Goal: Information Seeking & Learning: Learn about a topic

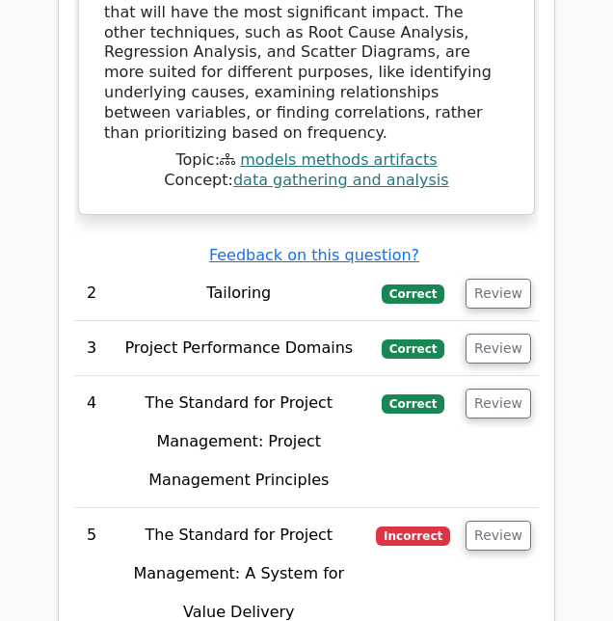
scroll to position [3085, 0]
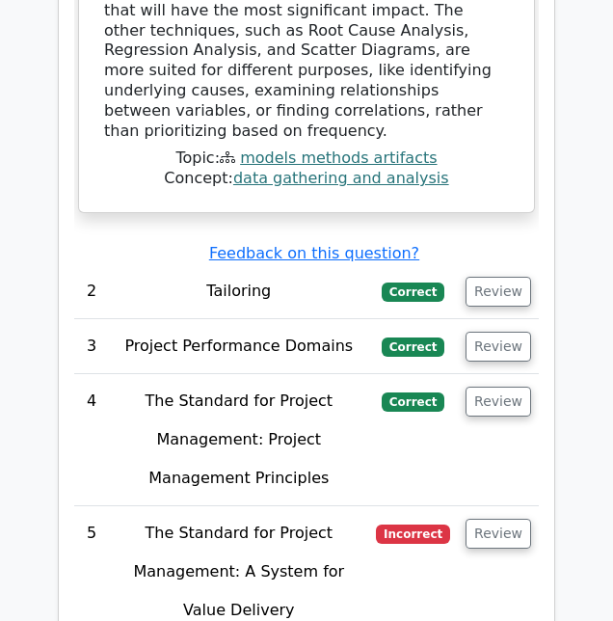
click at [505, 519] on button "Review" at bounding box center [499, 534] width 66 height 30
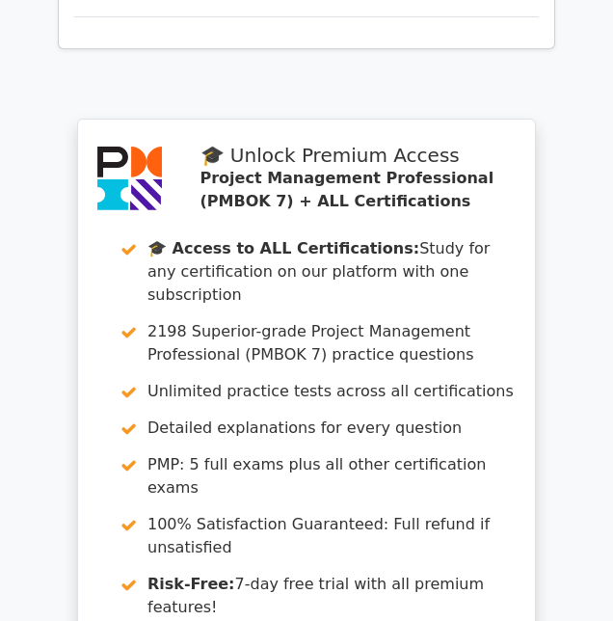
scroll to position [5468, 0]
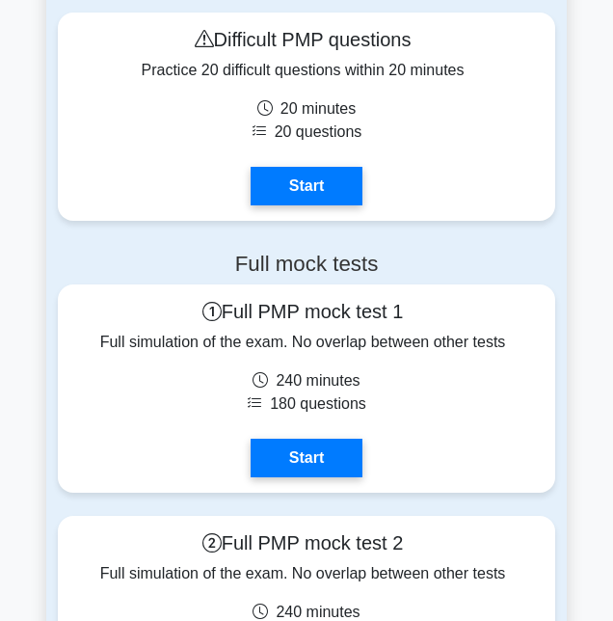
scroll to position [3456, 0]
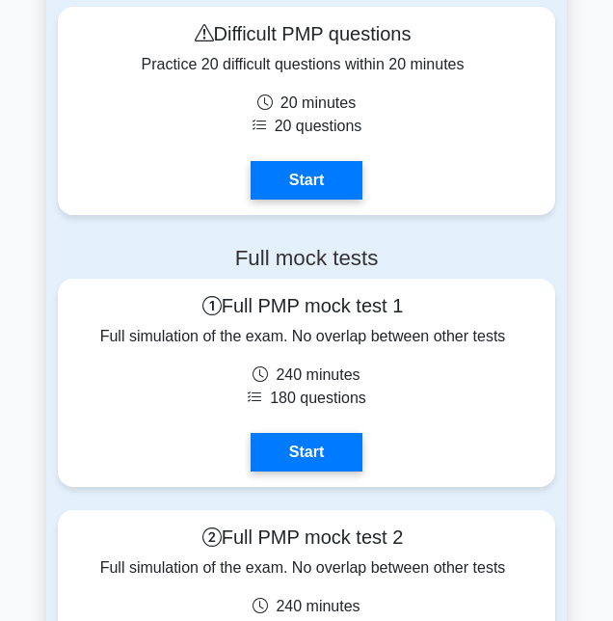
click at [330, 449] on link "Start" at bounding box center [307, 452] width 112 height 39
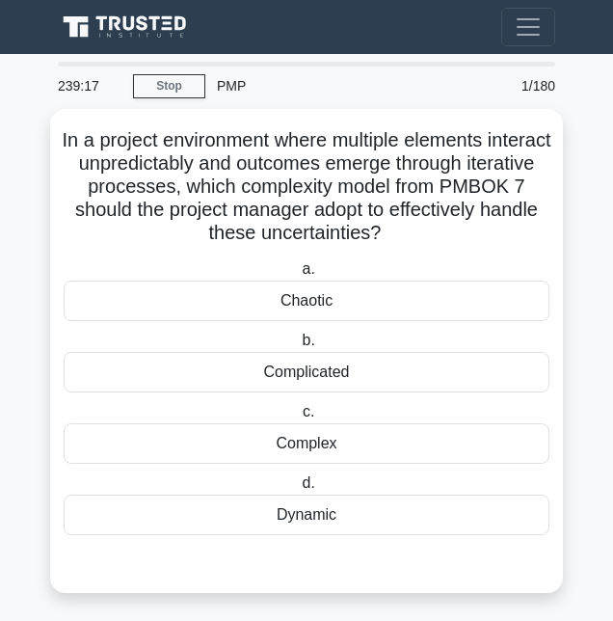
click at [423, 516] on div "Dynamic" at bounding box center [307, 515] width 486 height 40
click at [298, 490] on input "d. Dynamic" at bounding box center [298, 483] width 0 height 13
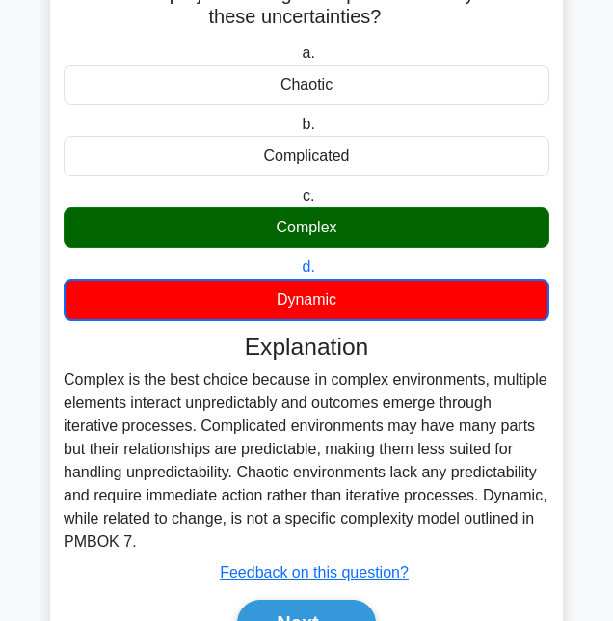
scroll to position [229, 0]
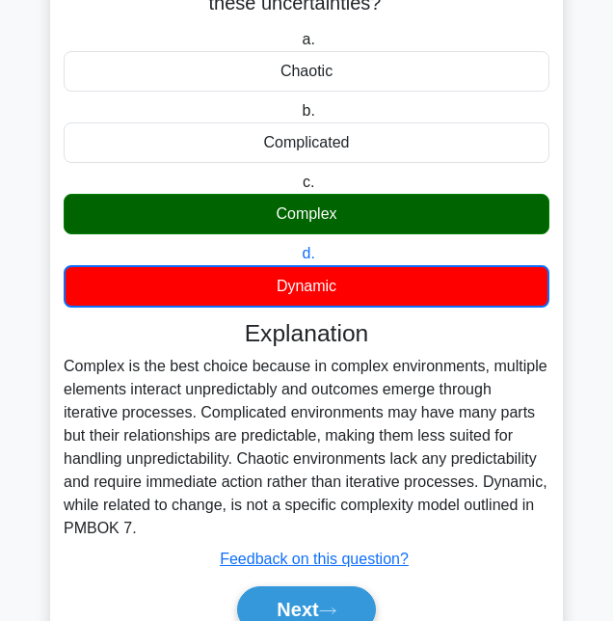
click at [324, 604] on button "Next" at bounding box center [306, 609] width 138 height 46
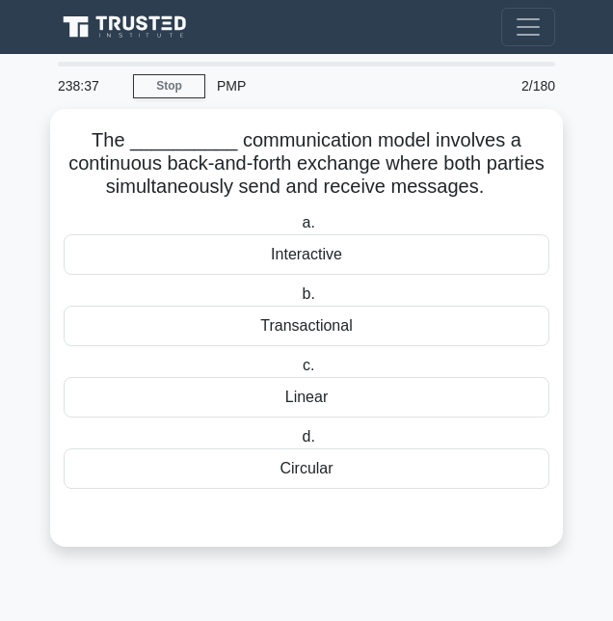
click at [421, 310] on div "Transactional" at bounding box center [307, 326] width 486 height 40
click at [298, 301] on input "b. Transactional" at bounding box center [298, 294] width 0 height 13
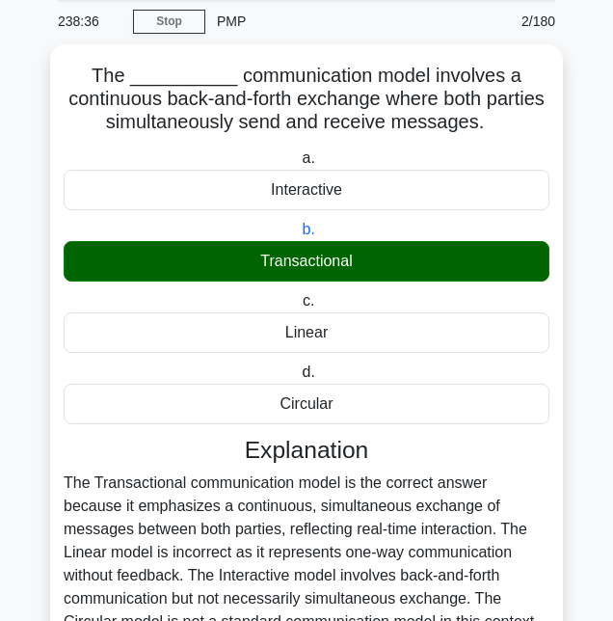
scroll to position [157, 0]
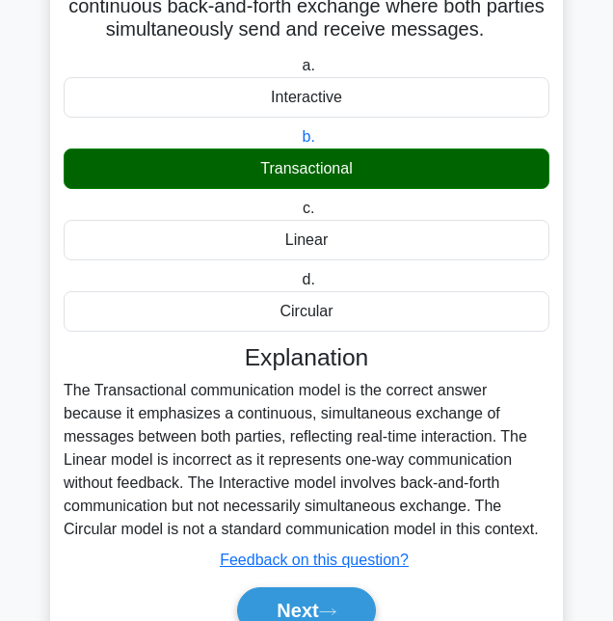
click at [320, 597] on button "Next" at bounding box center [306, 610] width 138 height 46
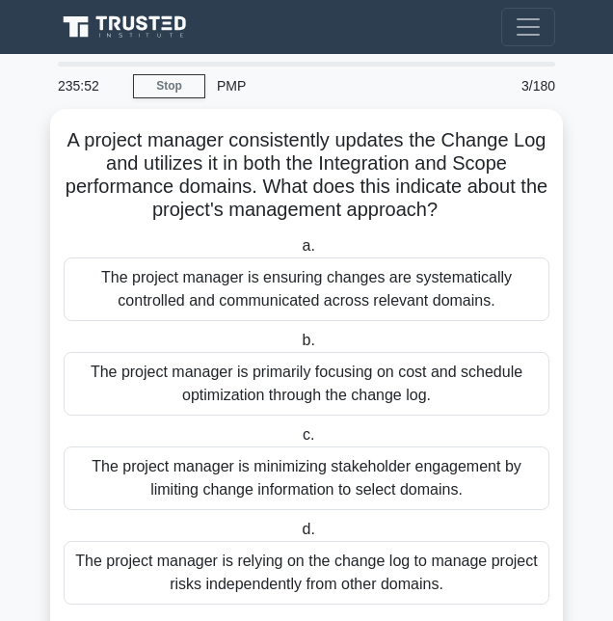
click at [470, 312] on div "The project manager is ensuring changes are systematically controlled and commu…" at bounding box center [307, 289] width 486 height 64
click at [298, 253] on input "a. The project manager is ensuring changes are systematically controlled and co…" at bounding box center [298, 246] width 0 height 13
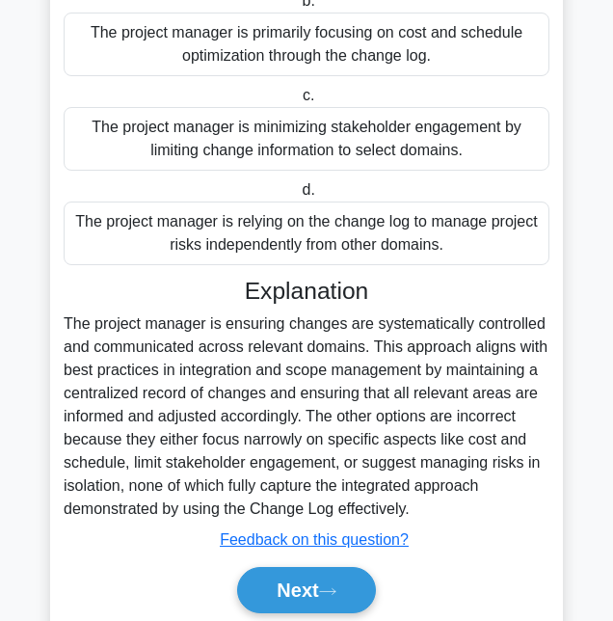
scroll to position [342, 0]
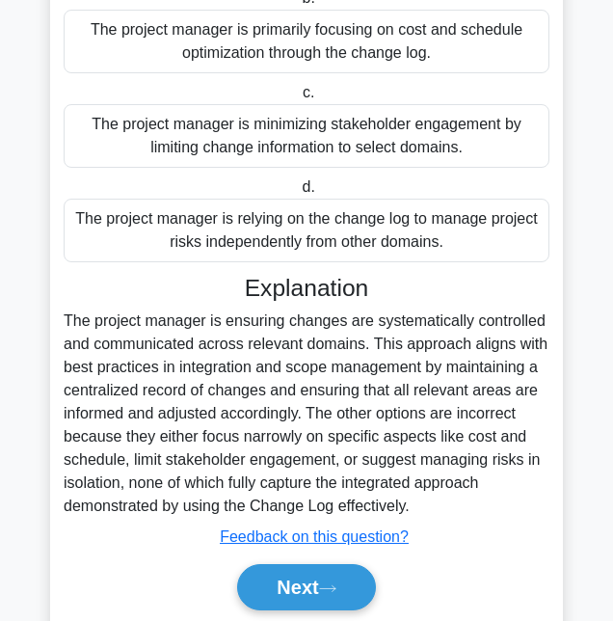
click at [343, 610] on button "Next" at bounding box center [306, 587] width 138 height 46
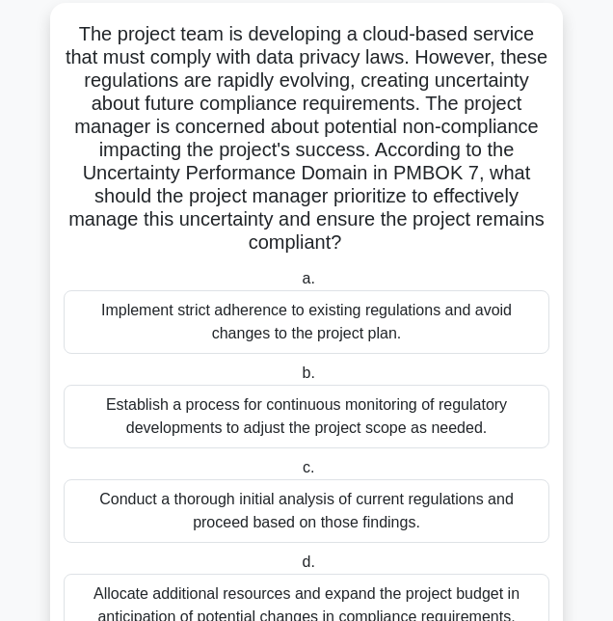
scroll to position [109, 0]
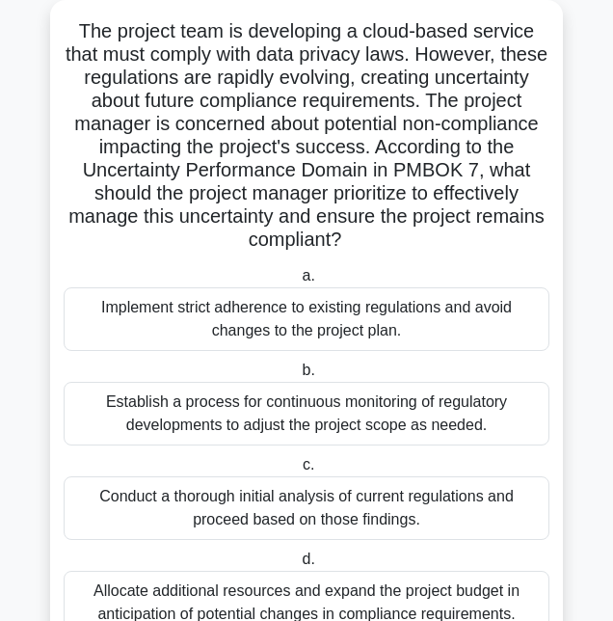
click at [470, 426] on div "Establish a process for continuous monitoring of regulatory developments to adj…" at bounding box center [307, 414] width 486 height 64
click at [298, 377] on input "b. Establish a process for continuous monitoring of regulatory developments to …" at bounding box center [298, 370] width 0 height 13
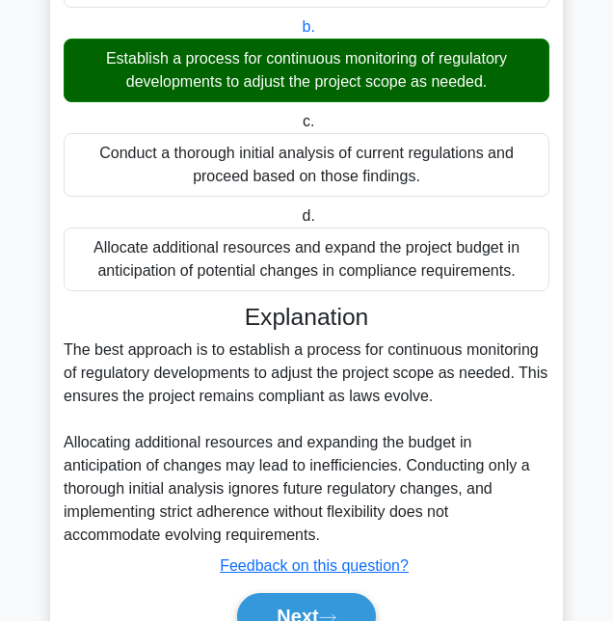
scroll to position [458, 0]
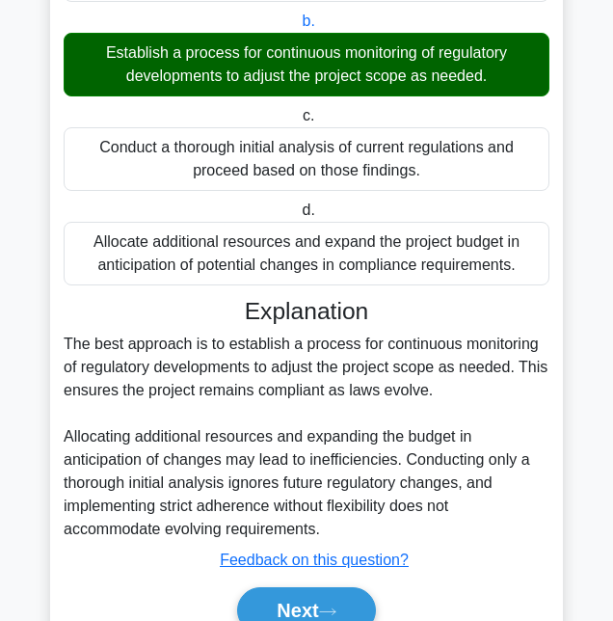
click at [317, 607] on button "Next" at bounding box center [306, 610] width 138 height 46
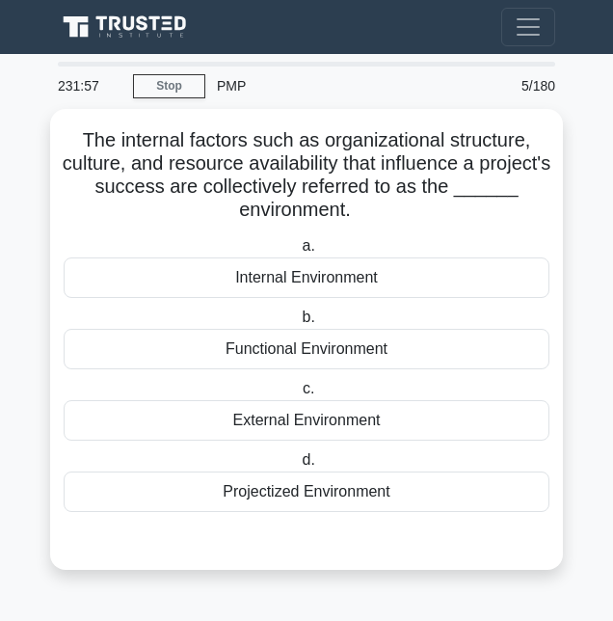
click at [432, 306] on label "b. Functional Environment" at bounding box center [307, 338] width 486 height 64
click at [298, 311] on input "b. Functional Environment" at bounding box center [298, 317] width 0 height 13
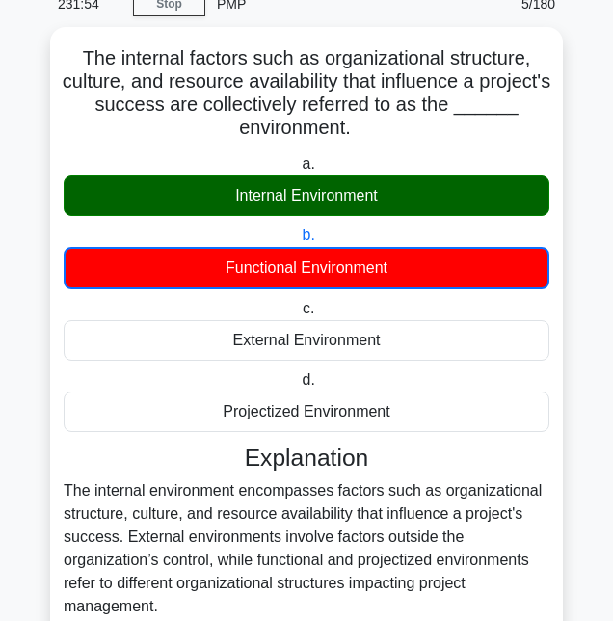
scroll to position [160, 0]
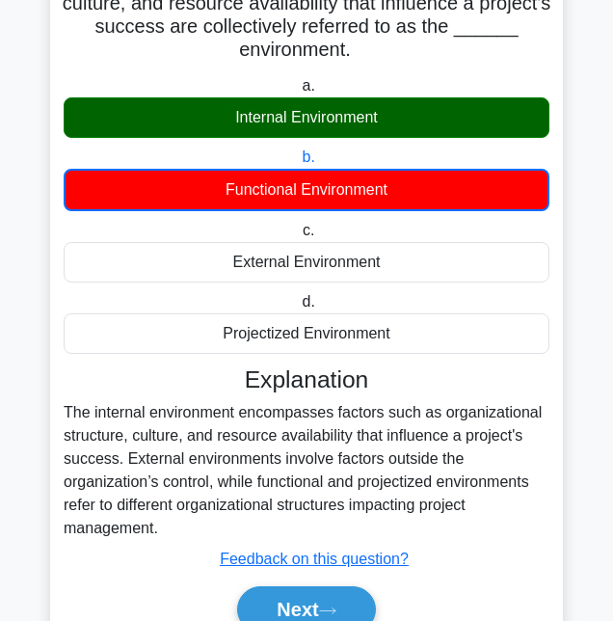
click at [312, 611] on button "Next" at bounding box center [306, 609] width 138 height 46
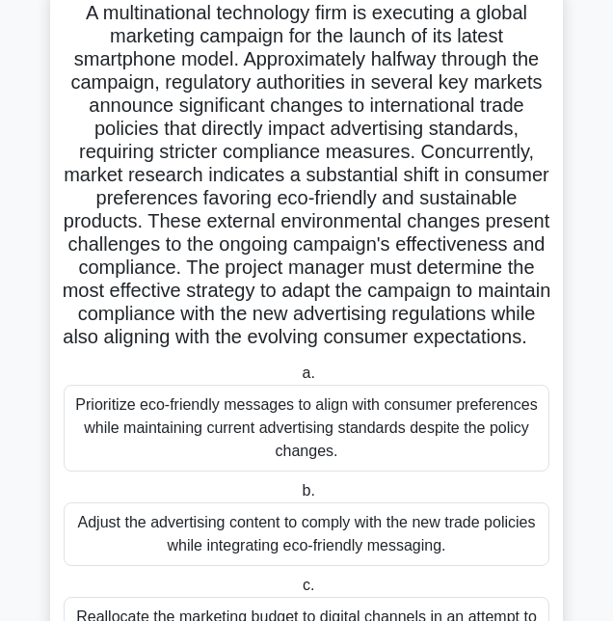
scroll to position [128, 0]
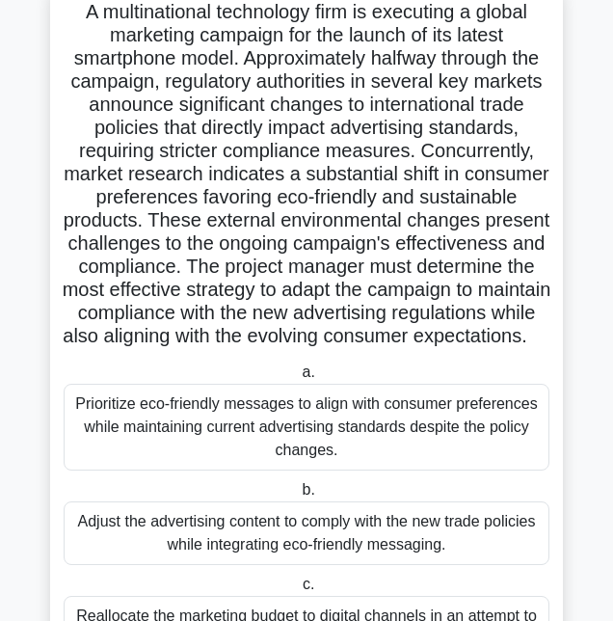
click at [596, 620] on main "229:33 Stop PMP Advanced 6/180 .spinner_0XTQ{transform-origin:center;animation:…" at bounding box center [306, 386] width 613 height 921
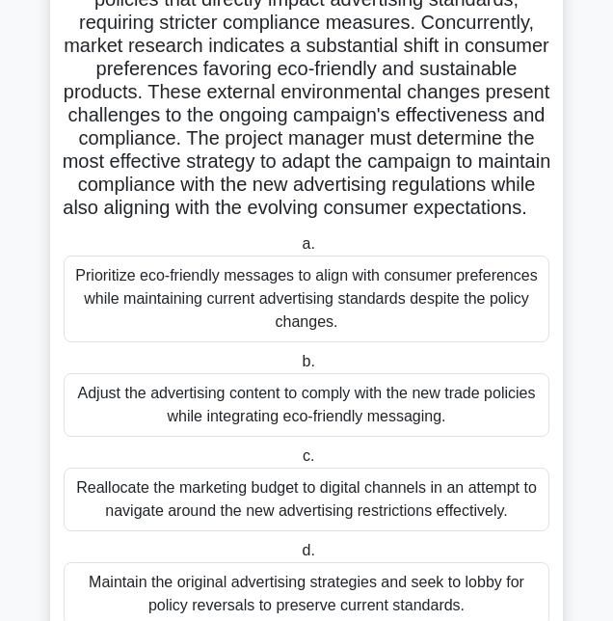
scroll to position [257, 0]
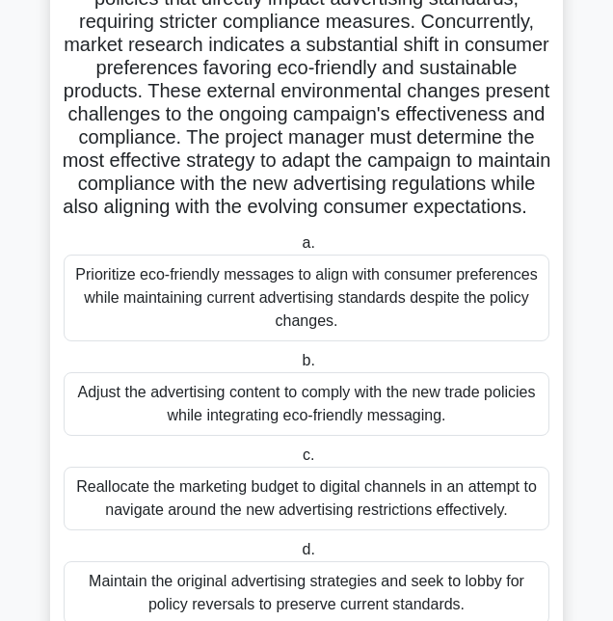
click at [474, 421] on div "Adjust the advertising content to comply with the new trade policies while inte…" at bounding box center [307, 404] width 486 height 64
click at [298, 367] on input "b. Adjust the advertising content to comply with the new trade policies while i…" at bounding box center [298, 361] width 0 height 13
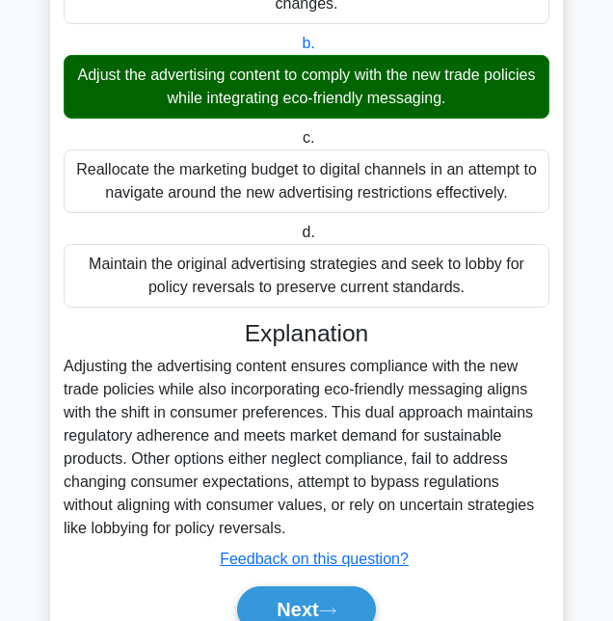
scroll to position [597, 0]
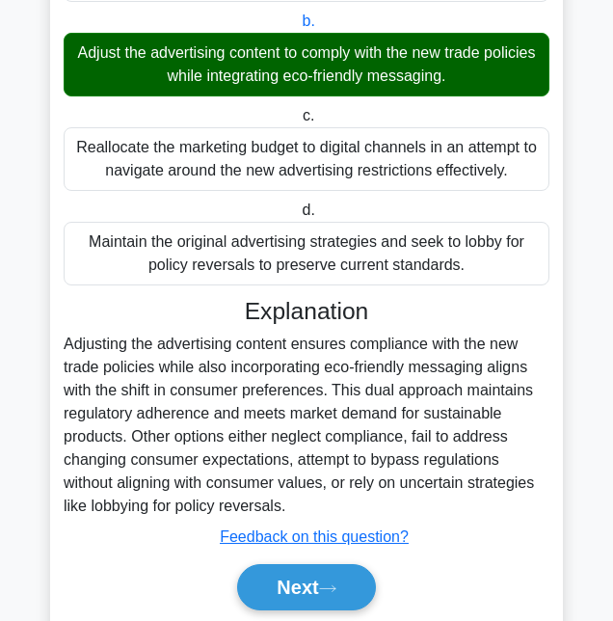
click at [336, 610] on button "Next" at bounding box center [306, 587] width 138 height 46
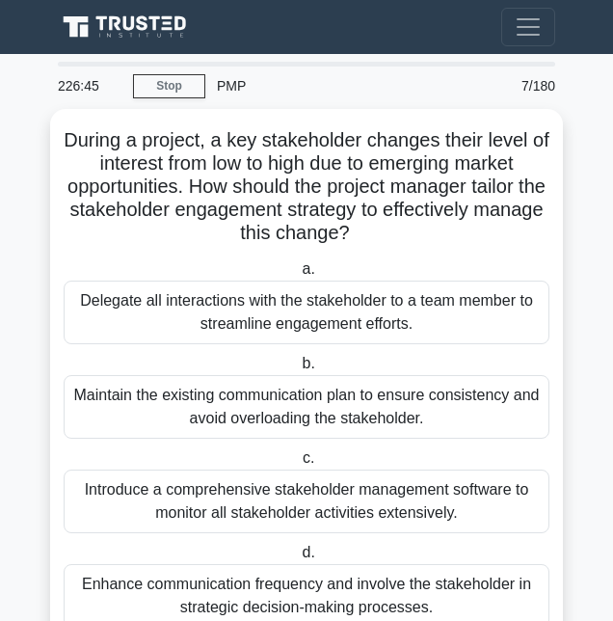
scroll to position [13, 0]
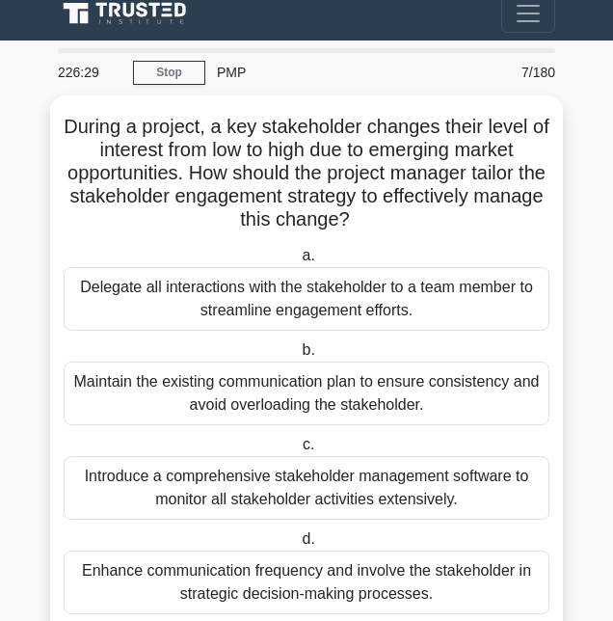
click at [492, 584] on div "Enhance communication frequency and involve the stakeholder in strategic decisi…" at bounding box center [307, 583] width 486 height 64
click at [298, 546] on input "d. Enhance communication frequency and involve the stakeholder in strategic dec…" at bounding box center [298, 539] width 0 height 13
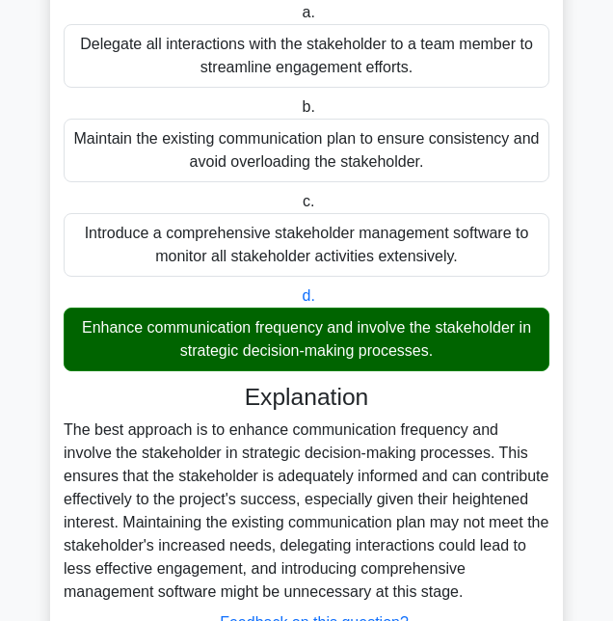
scroll to position [342, 0]
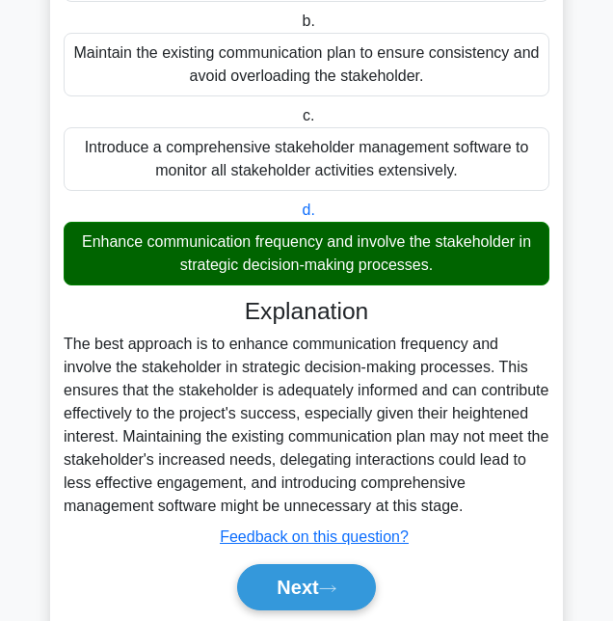
click at [316, 606] on button "Next" at bounding box center [306, 587] width 138 height 46
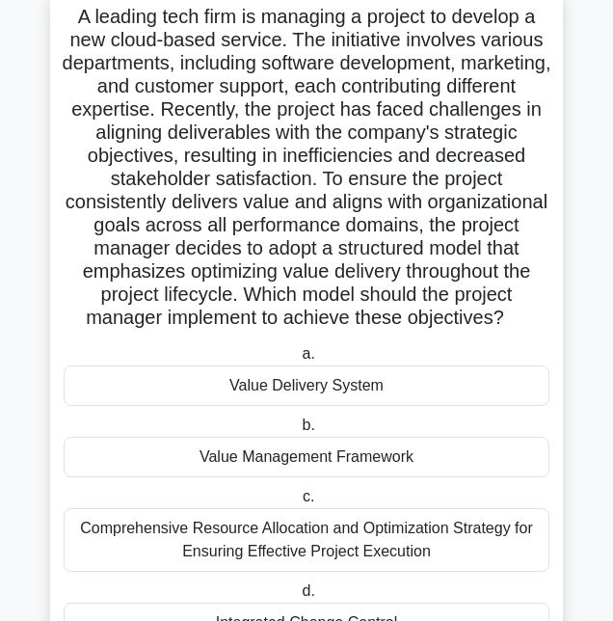
scroll to position [125, 0]
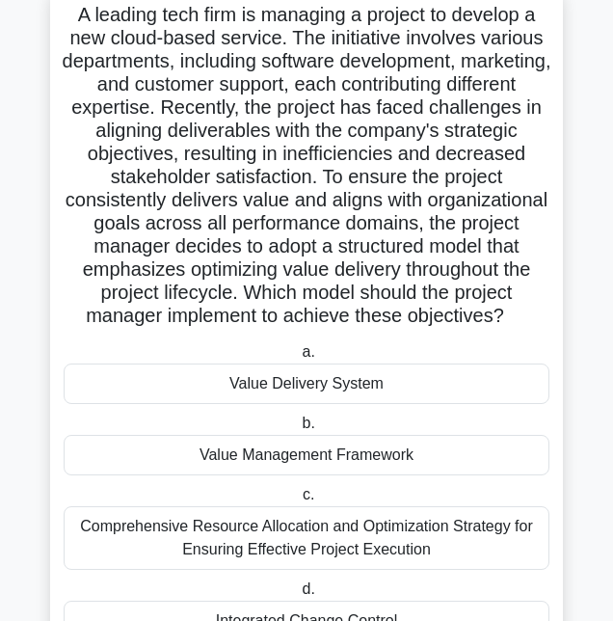
click at [428, 386] on div "Value Delivery System" at bounding box center [307, 383] width 486 height 40
click at [298, 359] on input "a. Value Delivery System" at bounding box center [298, 352] width 0 height 13
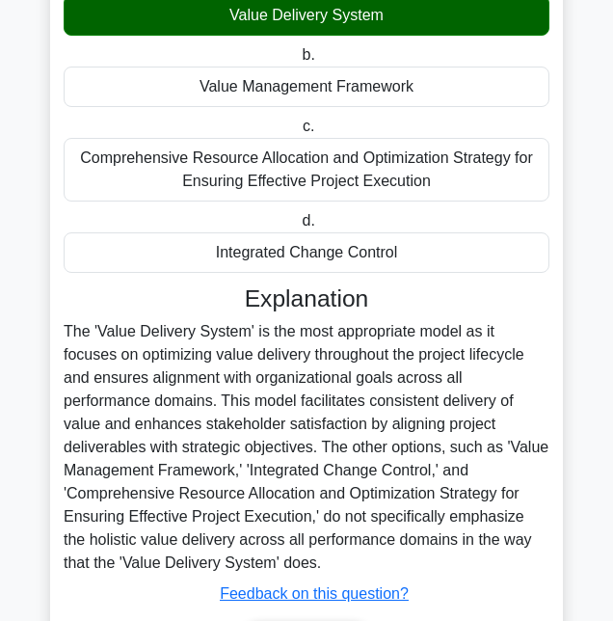
scroll to position [527, 0]
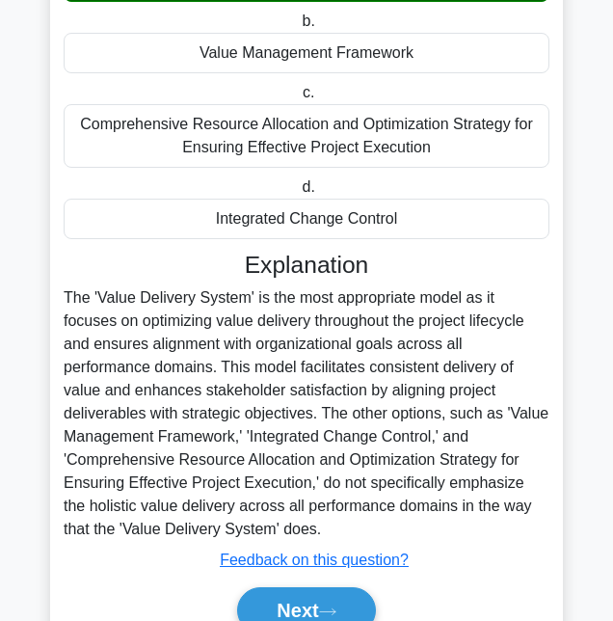
click at [339, 587] on button "Next" at bounding box center [306, 610] width 138 height 46
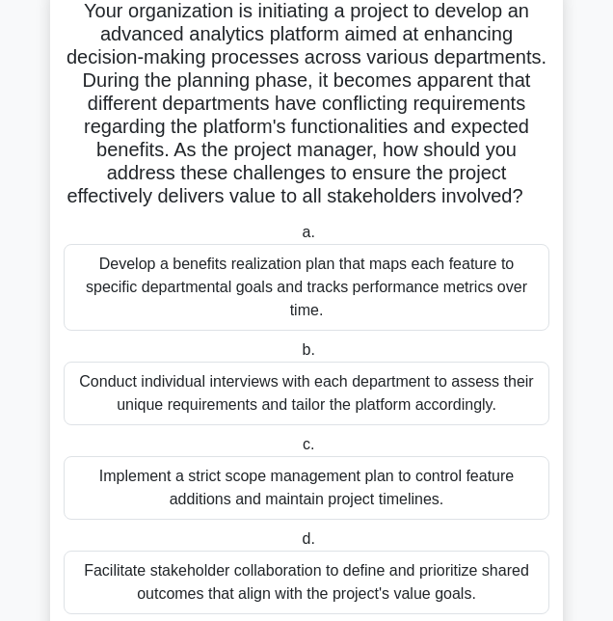
scroll to position [109, 0]
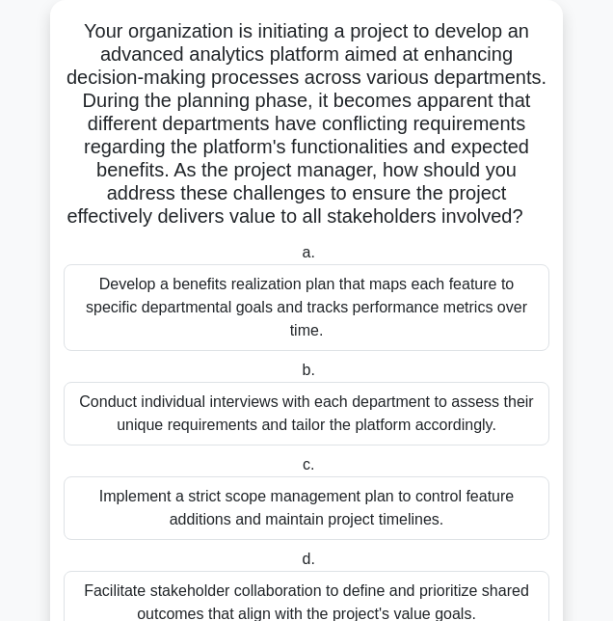
click at [498, 310] on div "Develop a benefits realization plan that maps each feature to specific departme…" at bounding box center [307, 307] width 486 height 87
click at [298, 259] on input "a. Develop a benefits realization plan that maps each feature to specific depar…" at bounding box center [298, 253] width 0 height 13
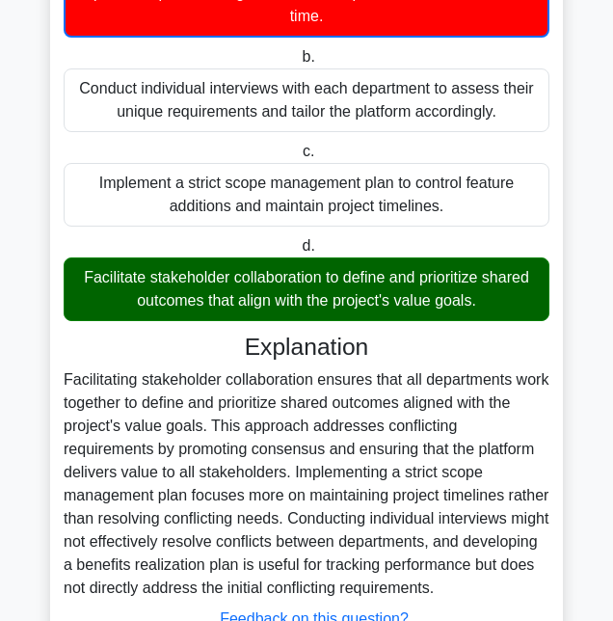
scroll to position [507, 0]
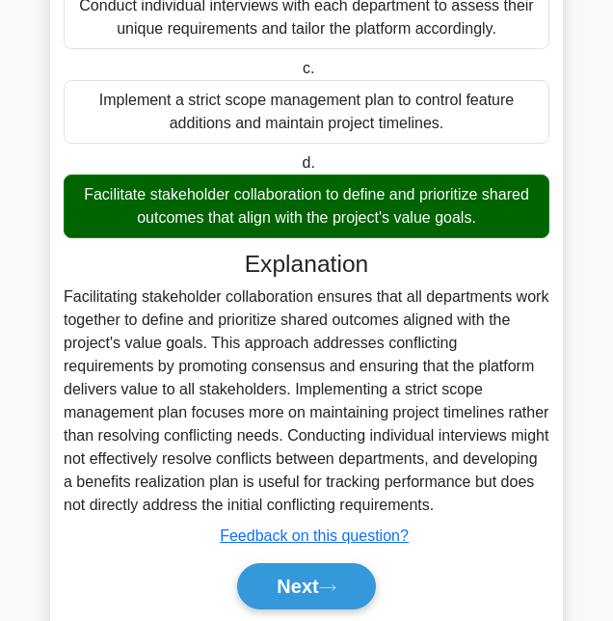
click at [338, 589] on button "Next" at bounding box center [306, 586] width 138 height 46
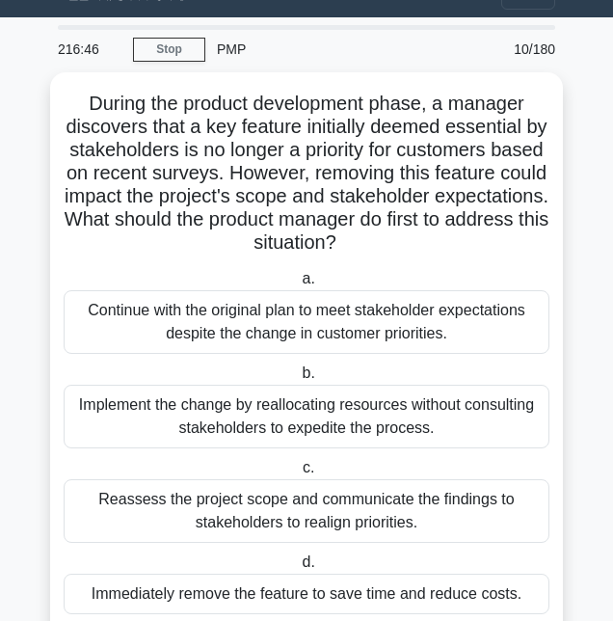
click at [341, 508] on div "Reassess the project scope and communicate the findings to stakeholders to real…" at bounding box center [307, 511] width 486 height 64
click at [299, 474] on input "c. Reassess the project scope and communicate the findings to stakeholders to r…" at bounding box center [299, 468] width 0 height 13
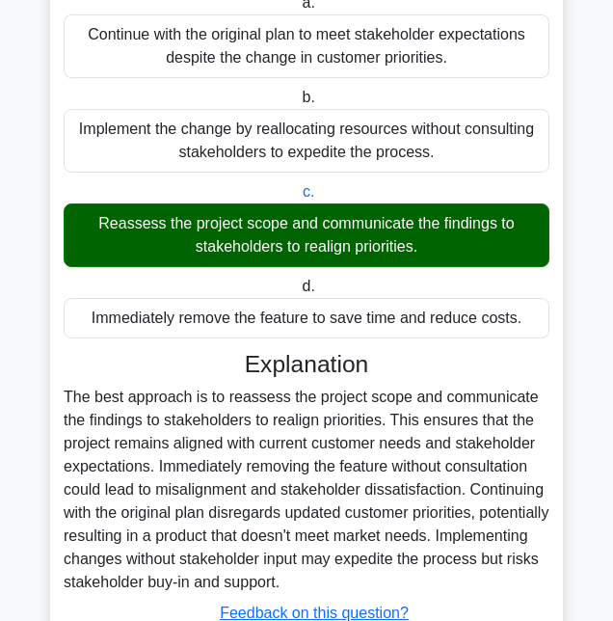
scroll to position [365, 0]
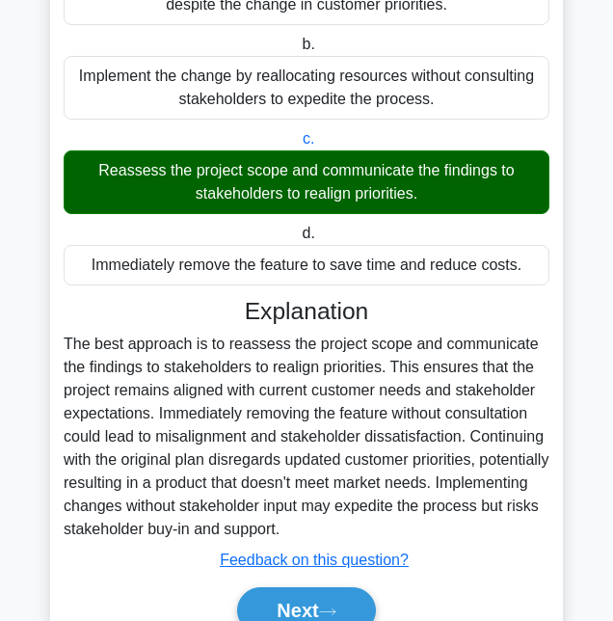
click at [336, 611] on button "Next" at bounding box center [306, 610] width 138 height 46
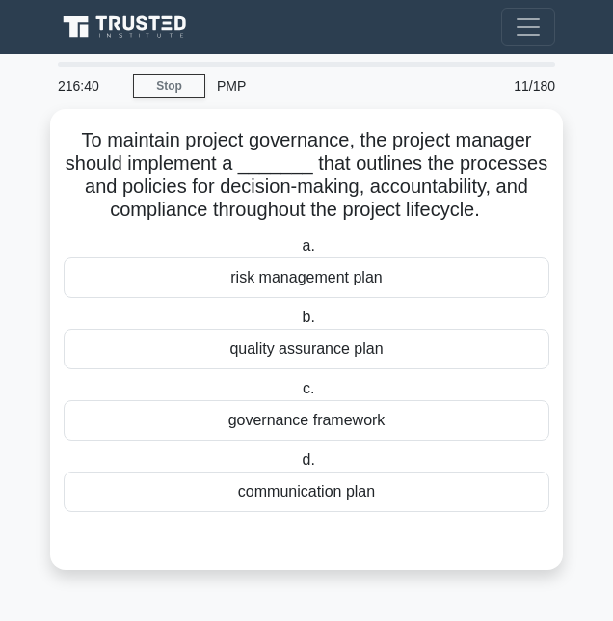
scroll to position [31, 0]
click at [411, 400] on div "governance framework" at bounding box center [307, 420] width 486 height 40
click at [299, 388] on input "c. governance framework" at bounding box center [299, 389] width 0 height 13
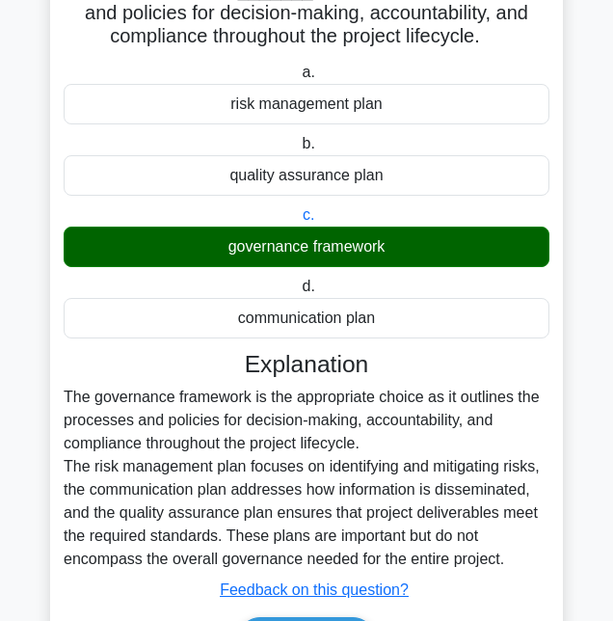
scroll to position [203, 0]
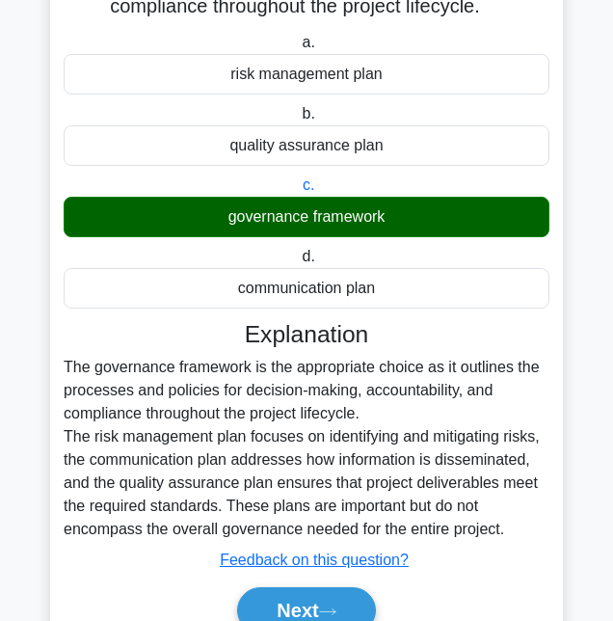
click at [356, 604] on button "Next" at bounding box center [306, 610] width 138 height 46
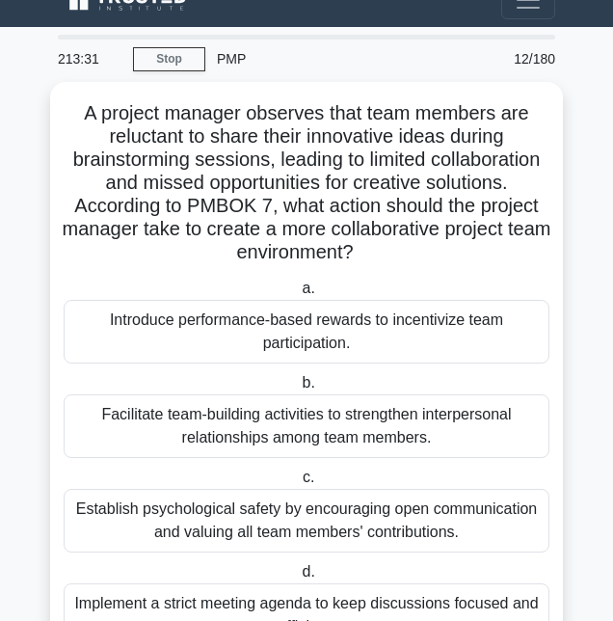
scroll to position [60, 0]
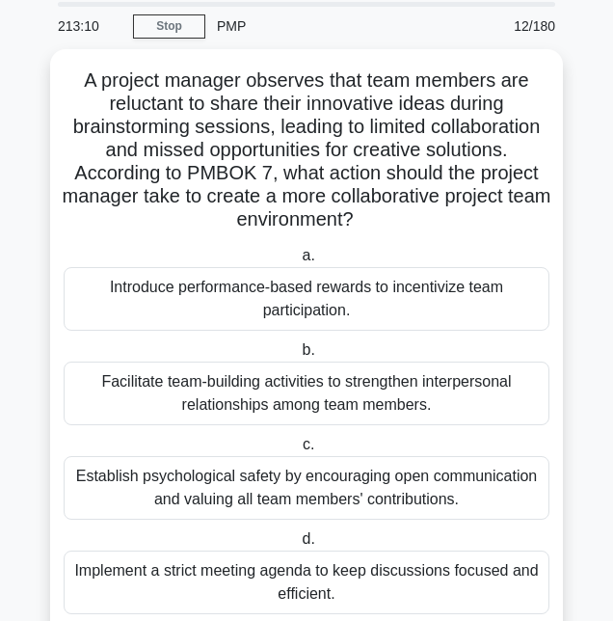
click at [433, 485] on div "Establish psychological safety by encouraging open communication and valuing al…" at bounding box center [307, 488] width 486 height 64
click at [299, 451] on input "c. Establish psychological safety by encouraging open communication and valuing…" at bounding box center [299, 445] width 0 height 13
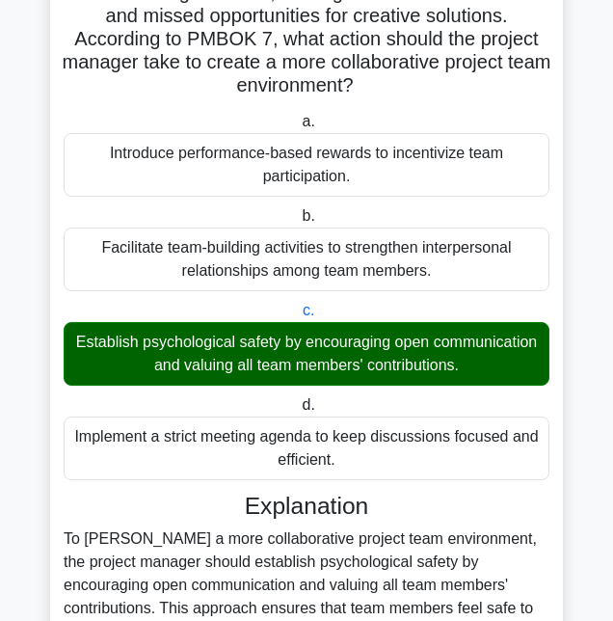
scroll to position [435, 0]
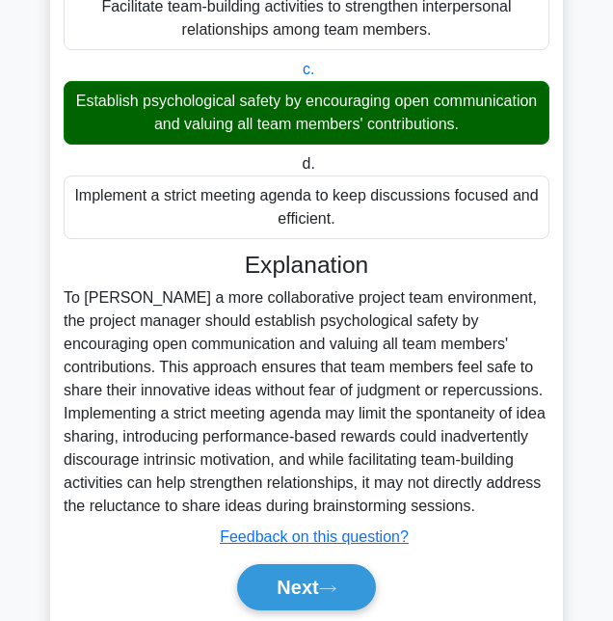
click at [352, 601] on button "Next" at bounding box center [306, 587] width 138 height 46
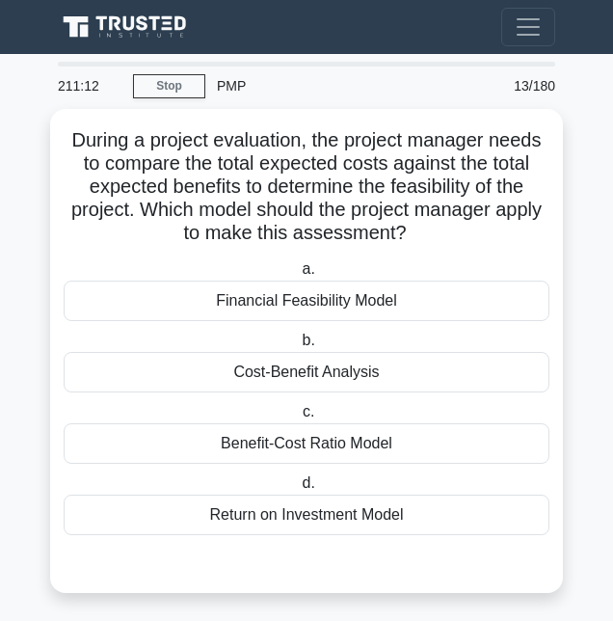
click at [444, 373] on div "Cost-Benefit Analysis" at bounding box center [307, 372] width 486 height 40
click at [298, 347] on input "b. Cost-Benefit Analysis" at bounding box center [298, 341] width 0 height 13
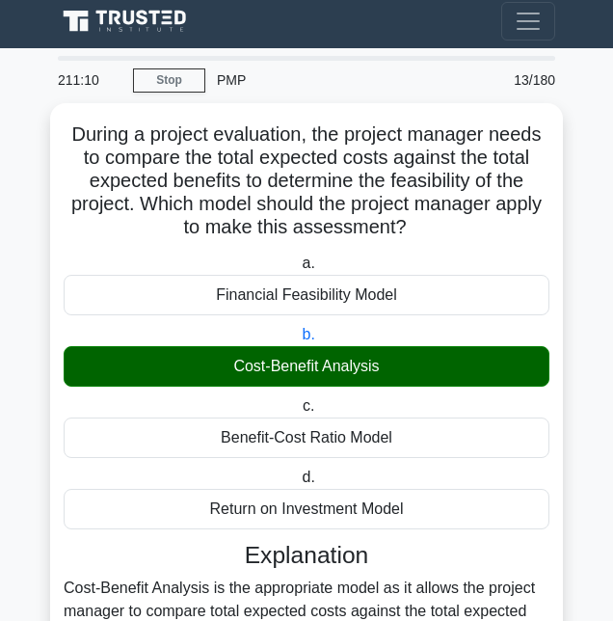
scroll to position [111, 0]
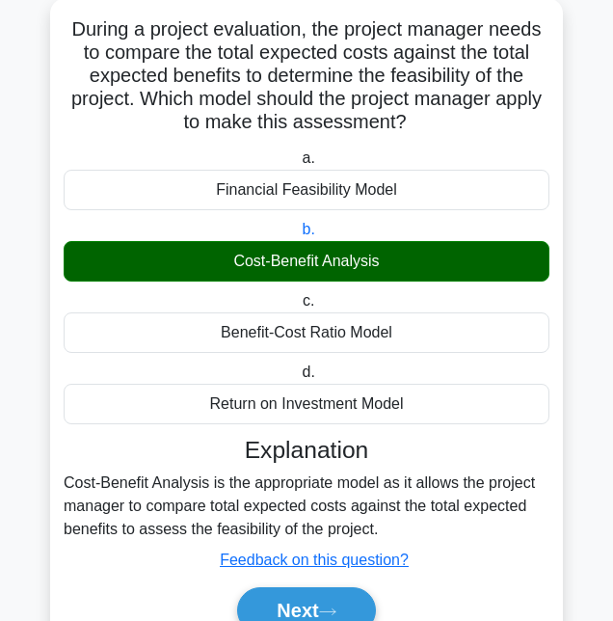
click at [335, 611] on button "Next" at bounding box center [306, 610] width 138 height 46
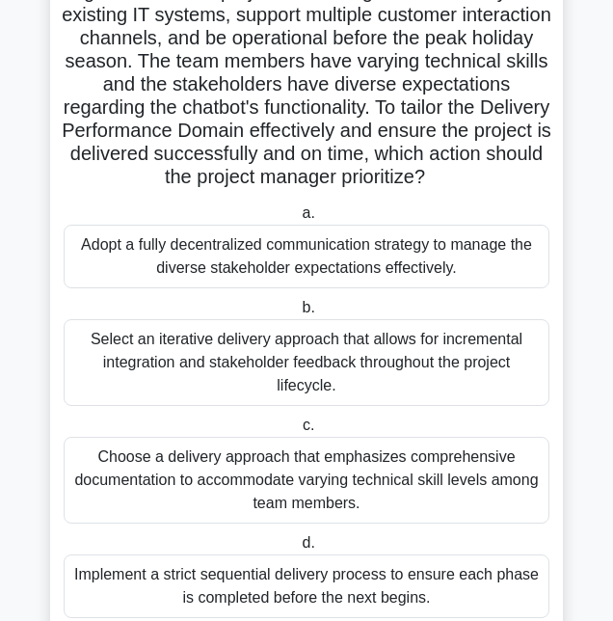
scroll to position [195, 0]
click at [485, 366] on div "Select an iterative delivery approach that allows for incremental integration a…" at bounding box center [307, 362] width 486 height 87
click at [298, 314] on input "b. Select an iterative delivery approach that allows for incremental integratio…" at bounding box center [298, 308] width 0 height 13
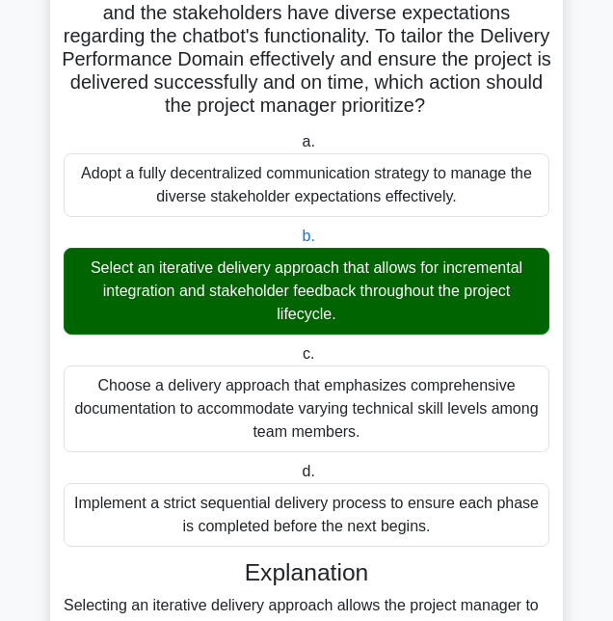
scroll to position [551, 0]
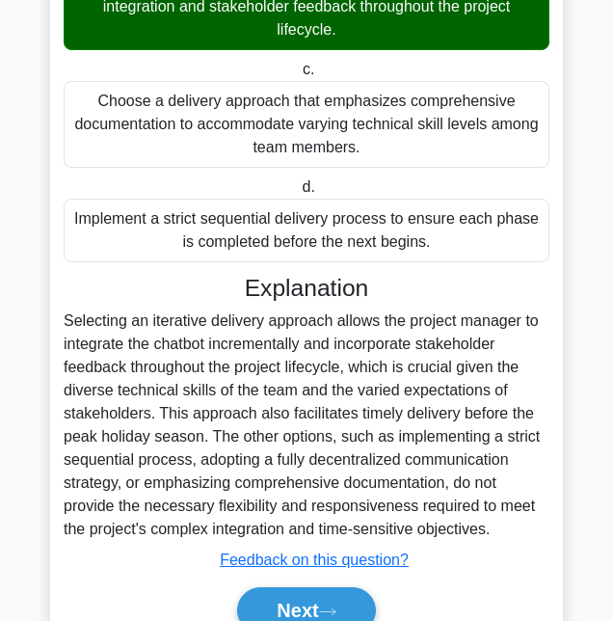
click at [357, 603] on button "Next" at bounding box center [306, 610] width 138 height 46
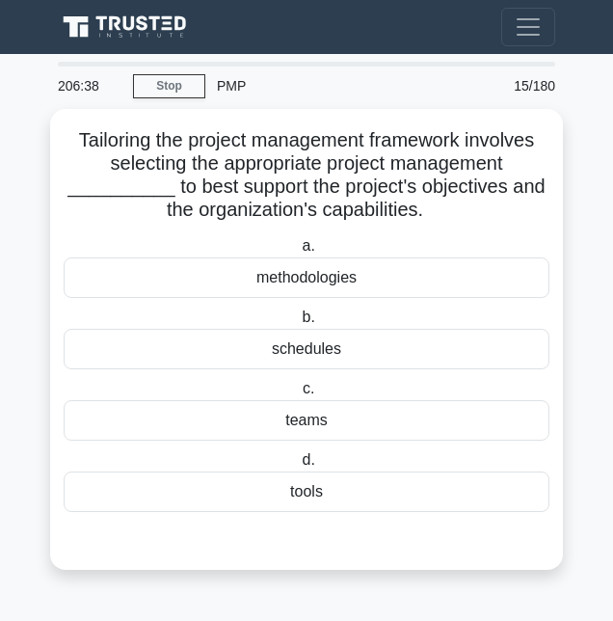
click at [495, 280] on div "methodologies" at bounding box center [307, 277] width 486 height 40
click at [298, 253] on input "a. methodologies" at bounding box center [298, 246] width 0 height 13
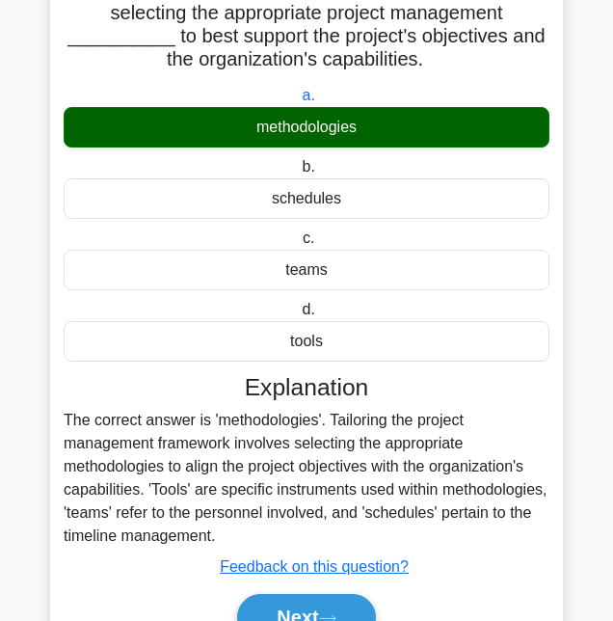
scroll to position [157, 0]
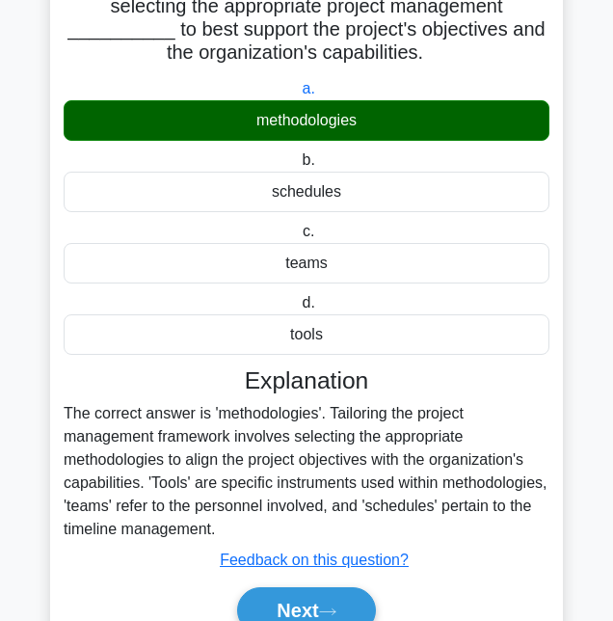
click at [356, 598] on button "Next" at bounding box center [306, 610] width 138 height 46
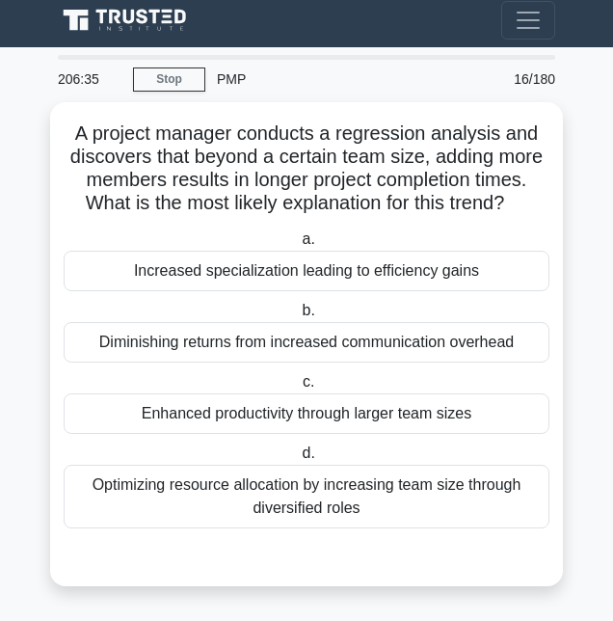
scroll to position [0, 0]
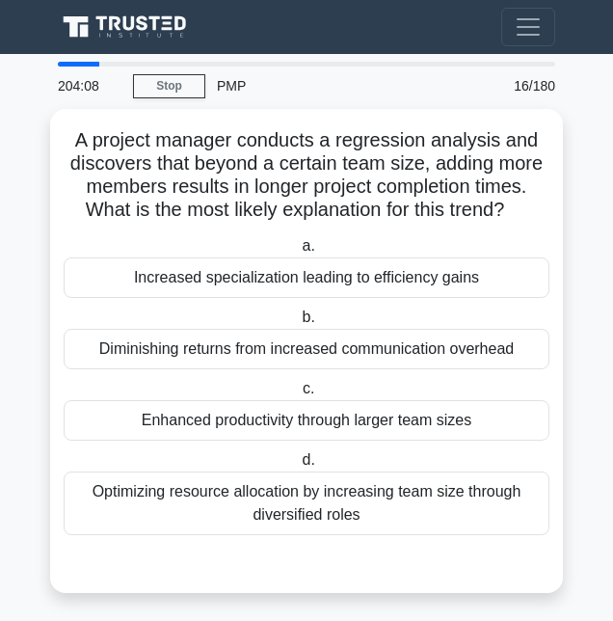
click at [511, 362] on div "Diminishing returns from increased communication overhead" at bounding box center [307, 349] width 486 height 40
click at [298, 324] on input "b. Diminishing returns from increased communication overhead" at bounding box center [298, 317] width 0 height 13
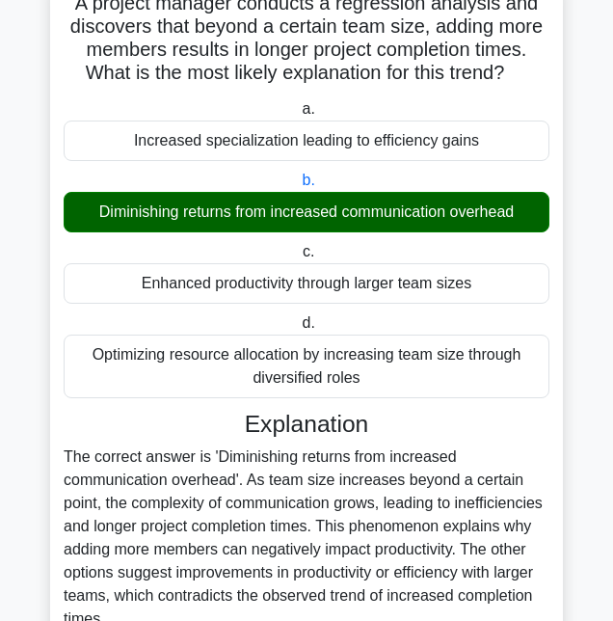
scroll to position [227, 0]
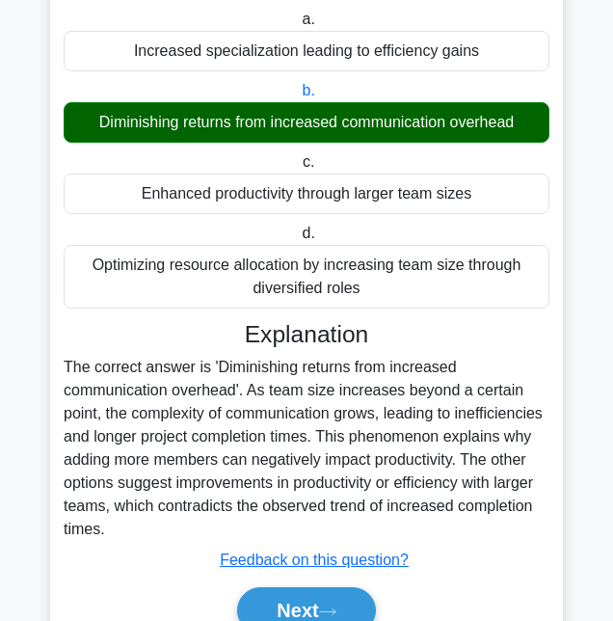
click at [320, 607] on button "Next" at bounding box center [306, 610] width 138 height 46
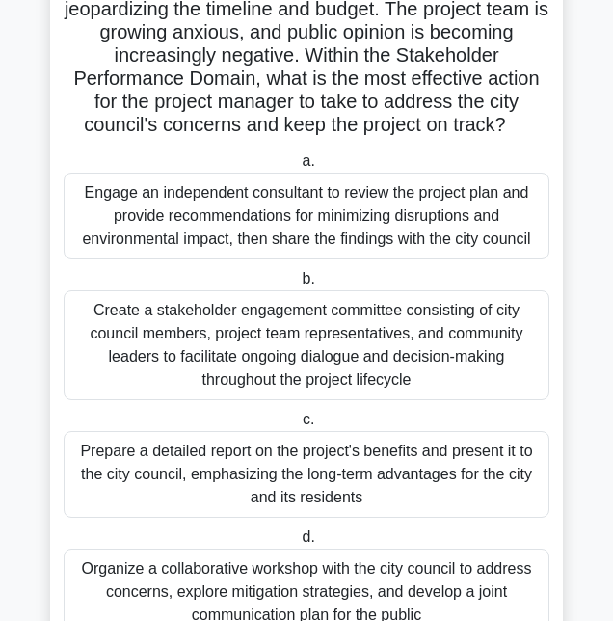
scroll to position [272, 0]
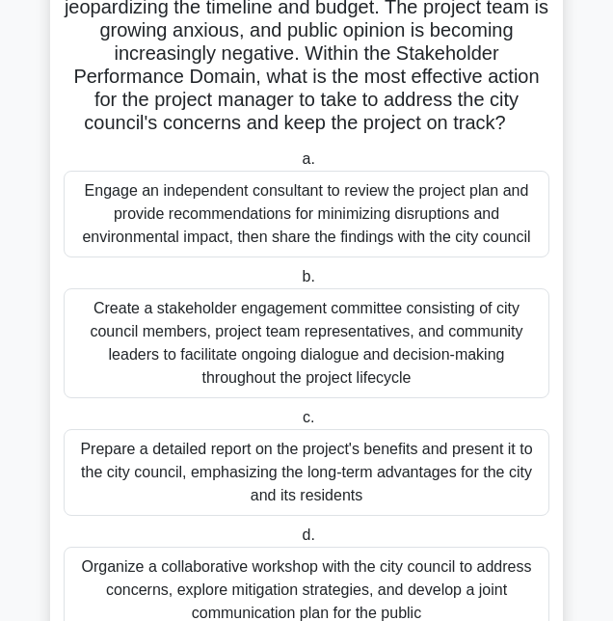
click at [445, 602] on div "Organize a collaborative workshop with the city council to address concerns, ex…" at bounding box center [307, 590] width 486 height 87
click at [298, 542] on input "d. Organize a collaborative workshop with the city council to address concerns,…" at bounding box center [298, 535] width 0 height 13
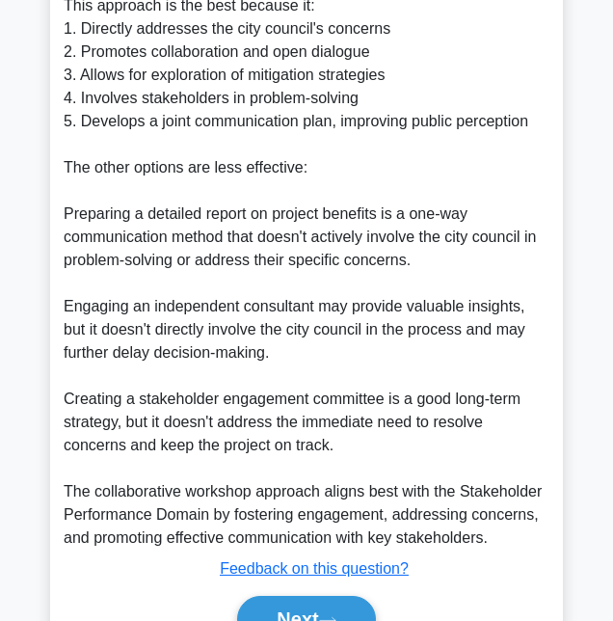
scroll to position [1080, 0]
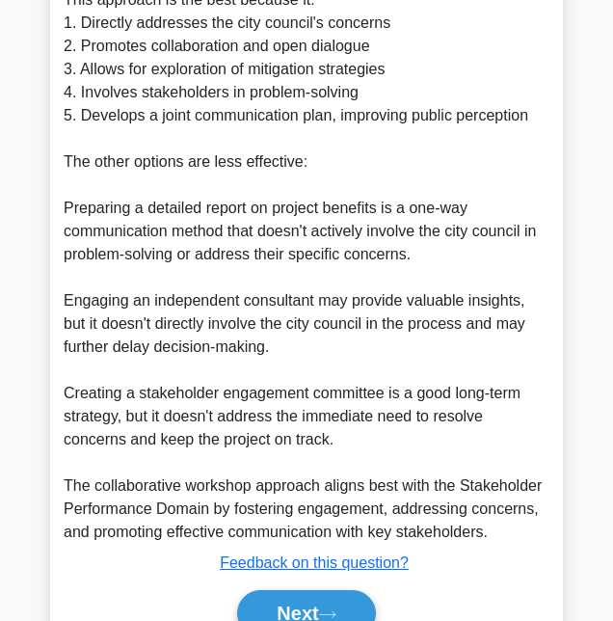
click at [372, 606] on button "Next" at bounding box center [306, 613] width 138 height 46
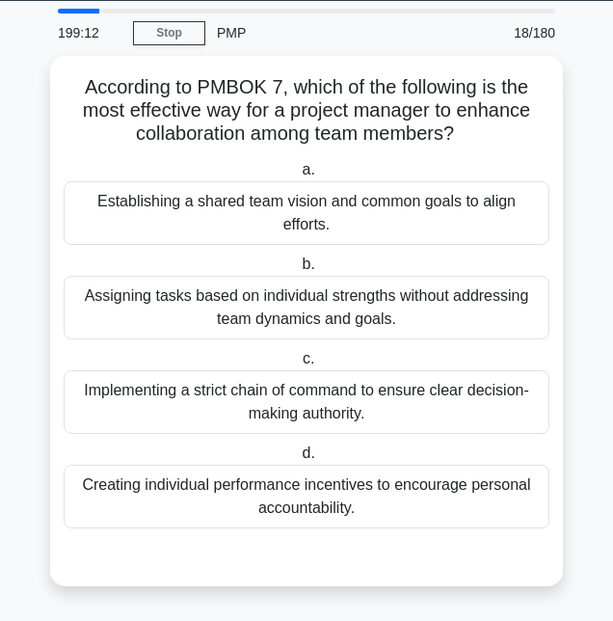
click at [463, 192] on div "Establishing a shared team vision and common goals to align efforts." at bounding box center [307, 213] width 486 height 64
click at [298, 176] on input "a. Establishing a shared team vision and common goals to align efforts." at bounding box center [298, 170] width 0 height 13
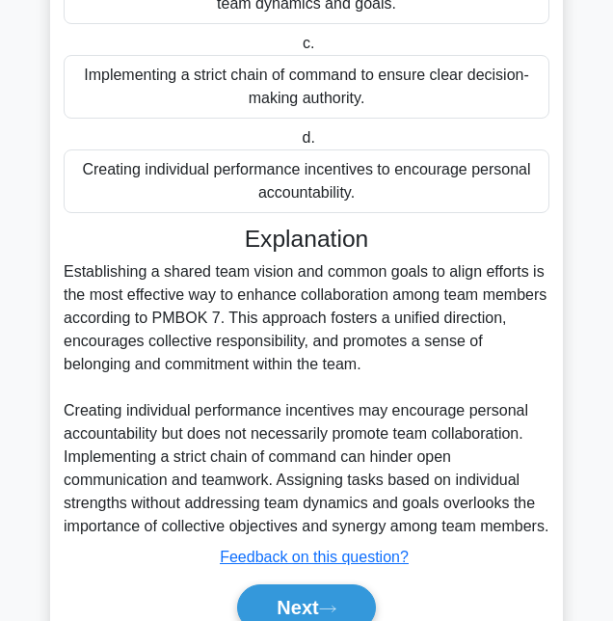
scroll to position [389, 0]
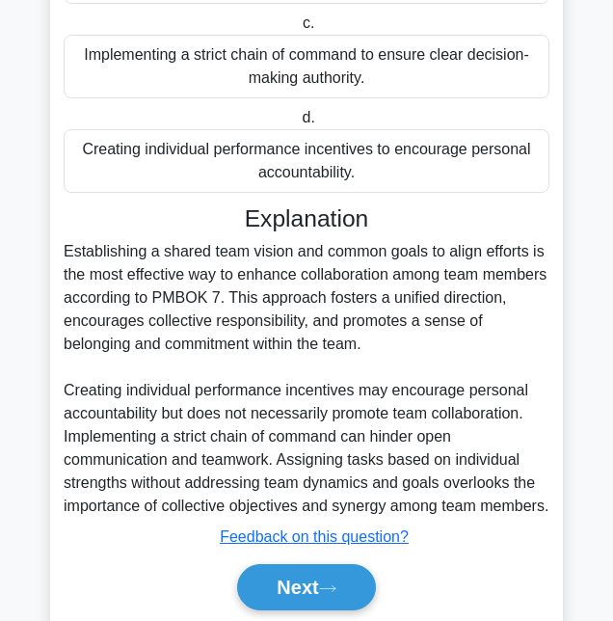
click at [324, 606] on button "Next" at bounding box center [306, 587] width 138 height 46
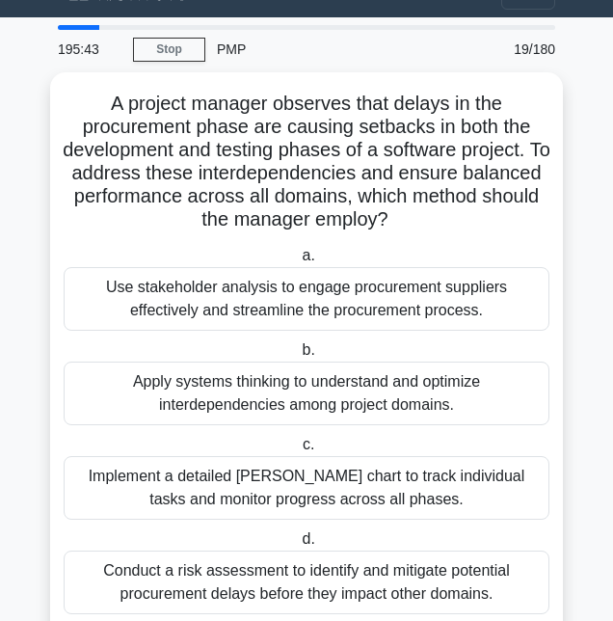
click at [432, 589] on div "Conduct a risk assessment to identify and mitigate potential procurement delays…" at bounding box center [307, 583] width 486 height 64
click at [298, 546] on input "d. Conduct a risk assessment to identify and mitigate potential procurement del…" at bounding box center [298, 539] width 0 height 13
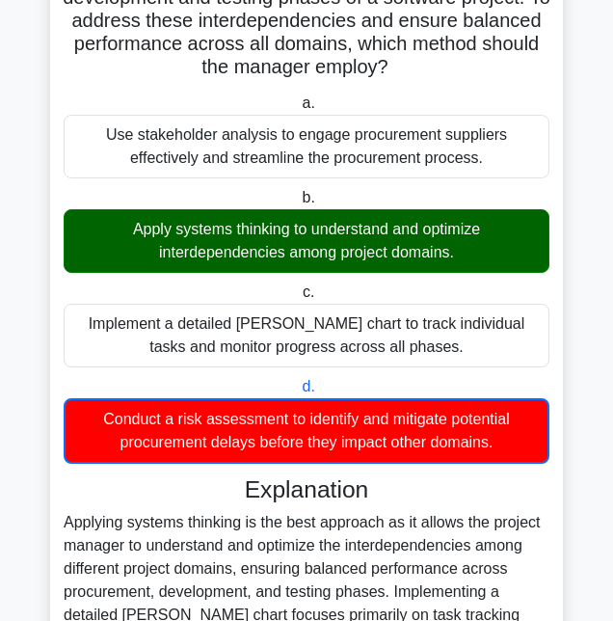
scroll to position [391, 0]
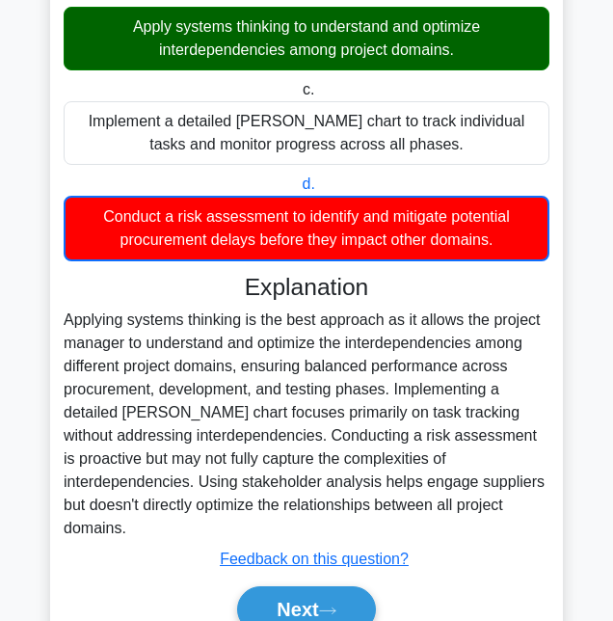
click at [321, 606] on button "Next" at bounding box center [306, 609] width 138 height 46
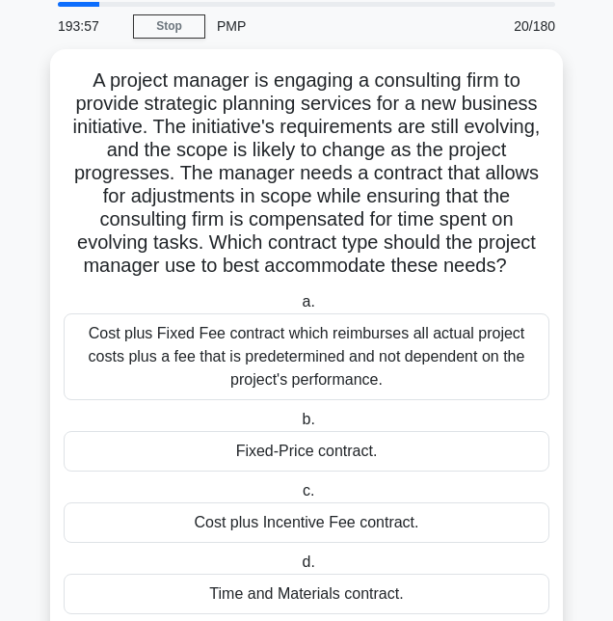
click at [137, 524] on div "Cost plus Incentive Fee contract." at bounding box center [307, 522] width 486 height 40
click at [299, 498] on input "c. Cost plus Incentive Fee contract." at bounding box center [299, 491] width 0 height 13
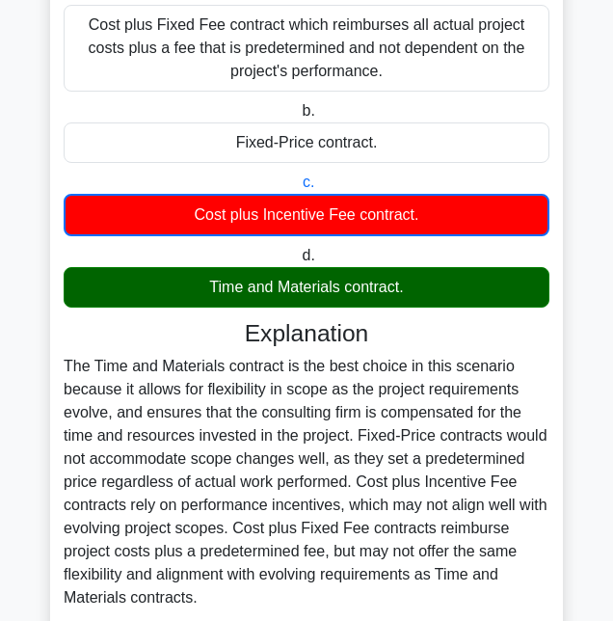
scroll to position [438, 0]
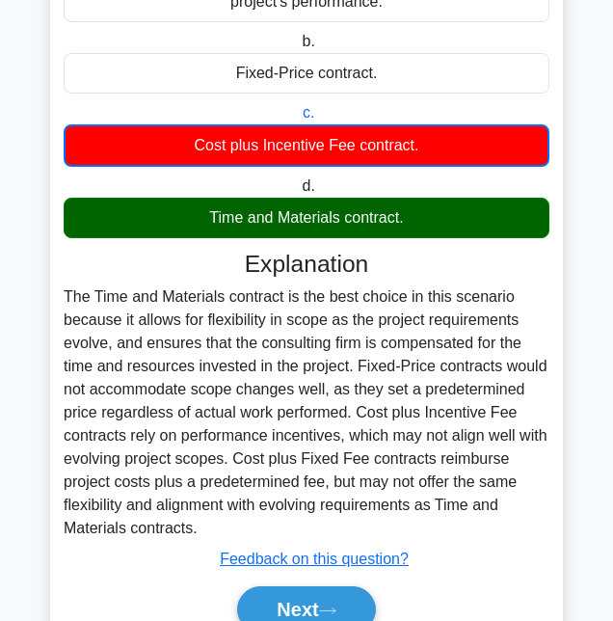
click at [321, 606] on button "Next" at bounding box center [306, 609] width 138 height 46
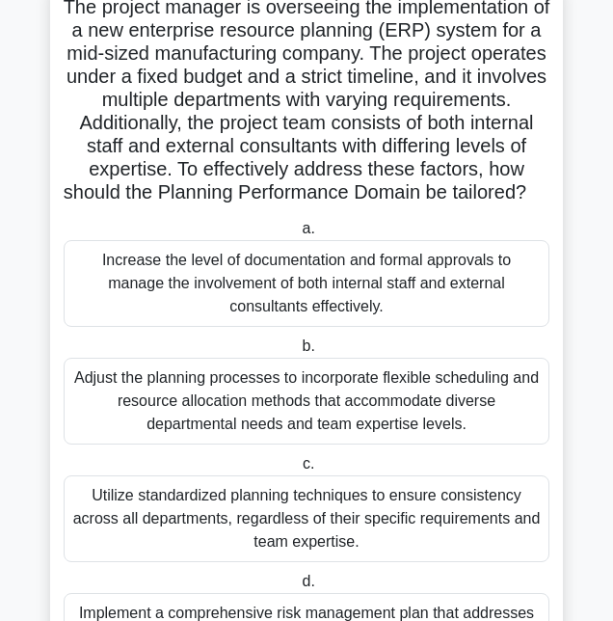
scroll to position [222, 0]
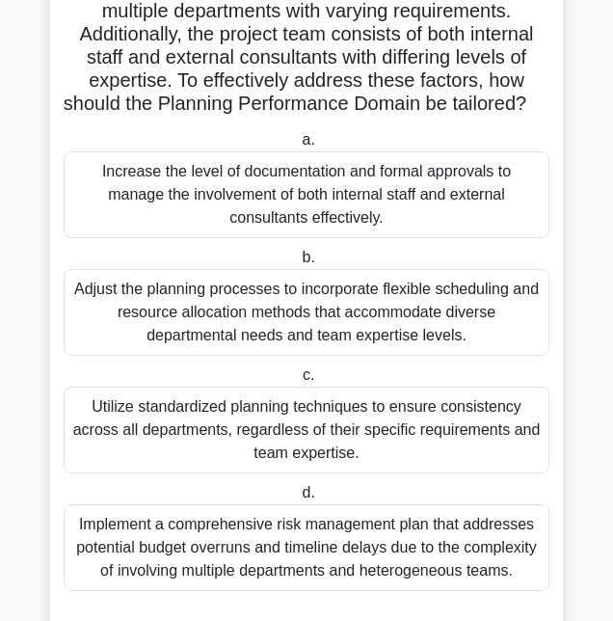
click at [507, 585] on div "Implement a comprehensive risk management plan that addresses potential budget …" at bounding box center [307, 547] width 486 height 87
click at [298, 499] on input "d. Implement a comprehensive risk management plan that addresses potential budg…" at bounding box center [298, 493] width 0 height 13
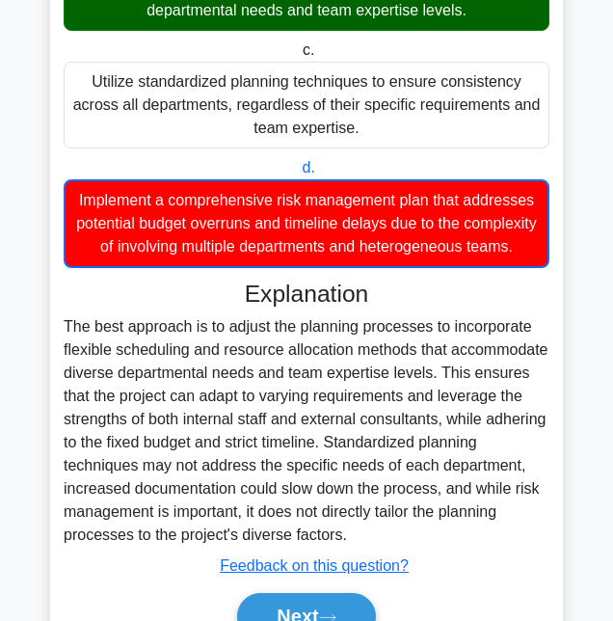
click at [358, 620] on button "Next" at bounding box center [306, 616] width 138 height 46
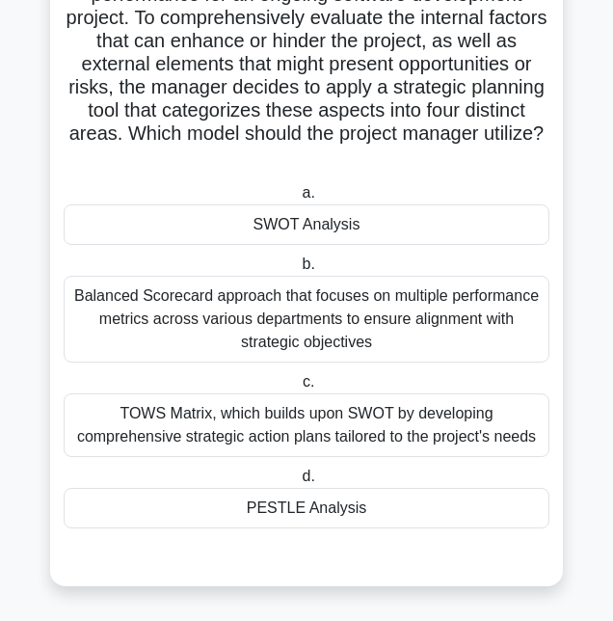
scroll to position [83, 0]
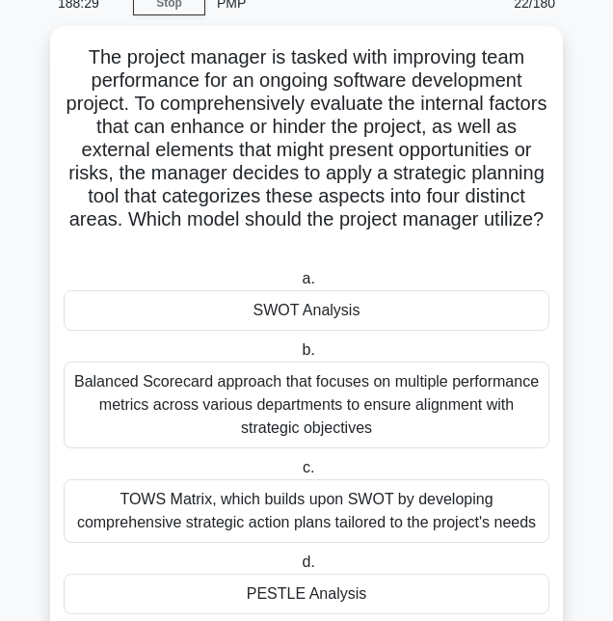
click at [486, 326] on div "a. SWOT Analysis b. Balanced Scorecard approach that focuses on multiple perfor…" at bounding box center [306, 440] width 509 height 355
click at [459, 310] on div "SWOT Analysis" at bounding box center [307, 310] width 486 height 40
click at [298, 285] on input "a. SWOT Analysis" at bounding box center [298, 279] width 0 height 13
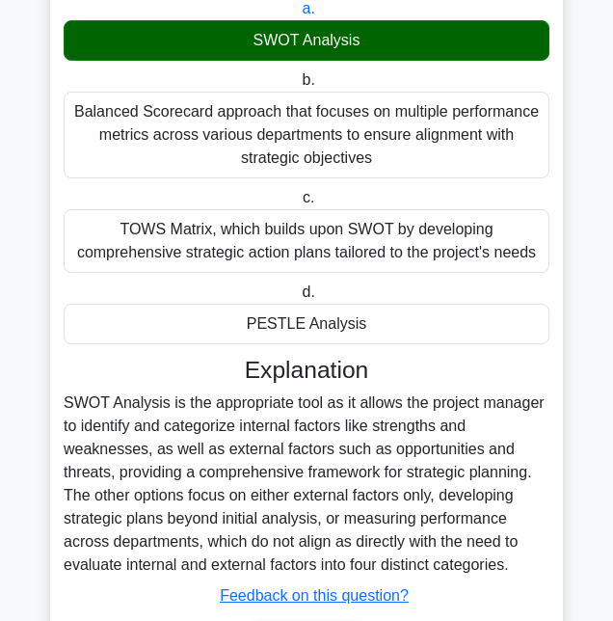
scroll to position [357, 0]
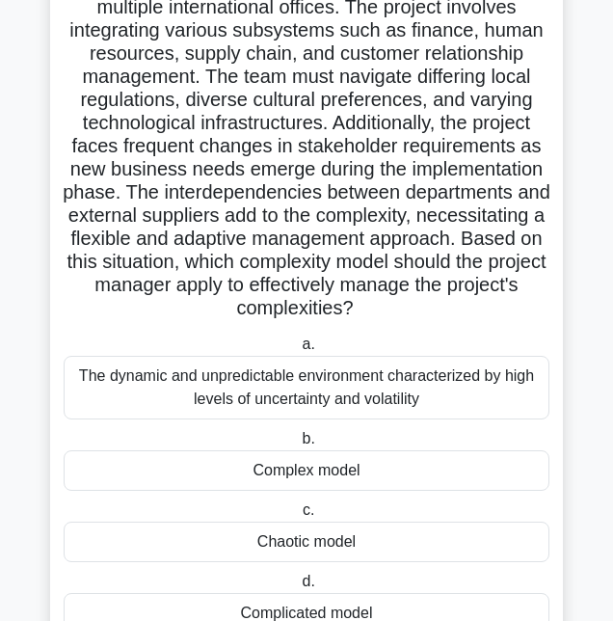
scroll to position [176, 0]
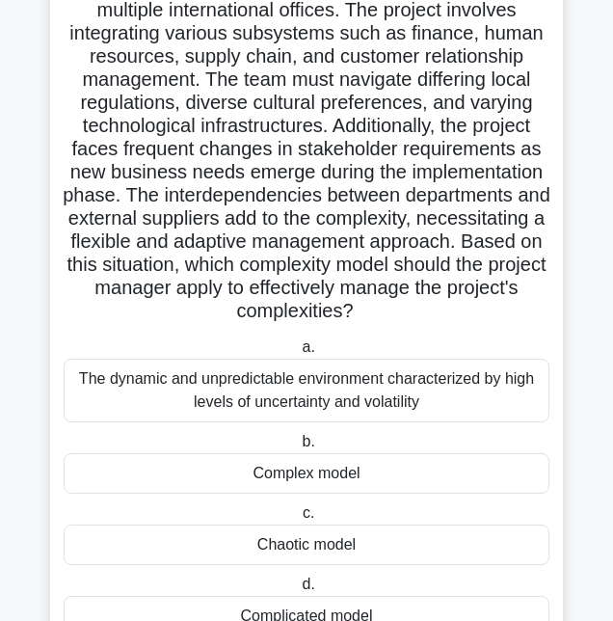
click at [510, 401] on div "The dynamic and unpredictable environment characterized by high levels of uncer…" at bounding box center [307, 391] width 486 height 64
click at [298, 354] on input "a. The dynamic and unpredictable environment characterized by high levels of un…" at bounding box center [298, 347] width 0 height 13
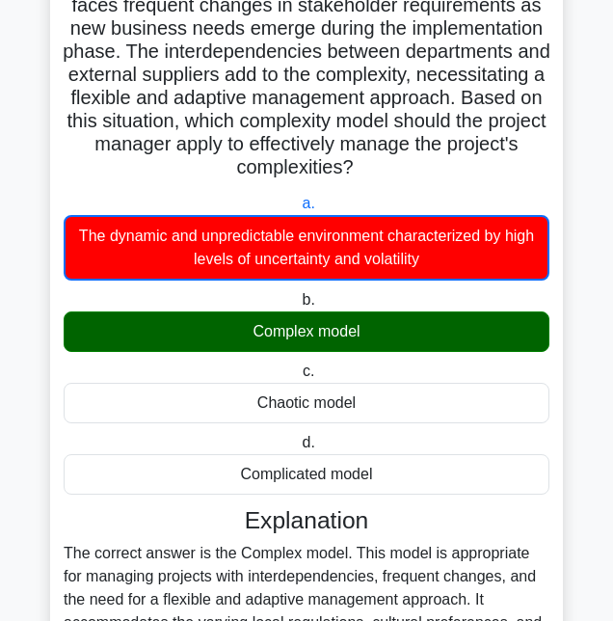
scroll to position [530, 0]
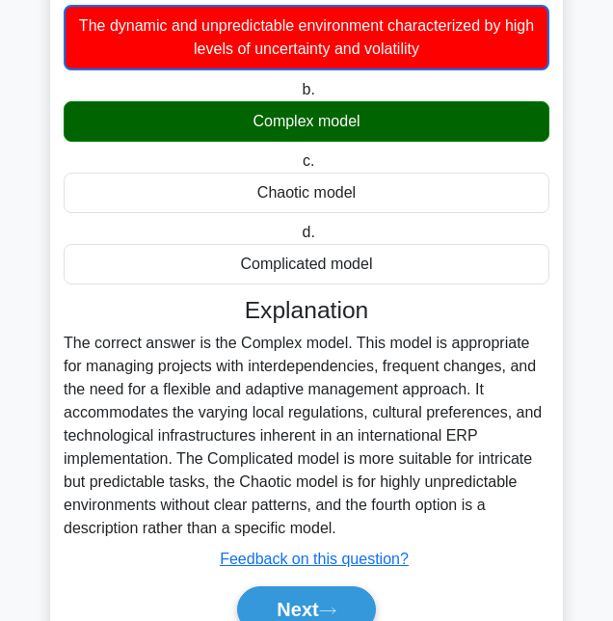
click at [347, 606] on button "Next" at bounding box center [306, 609] width 138 height 46
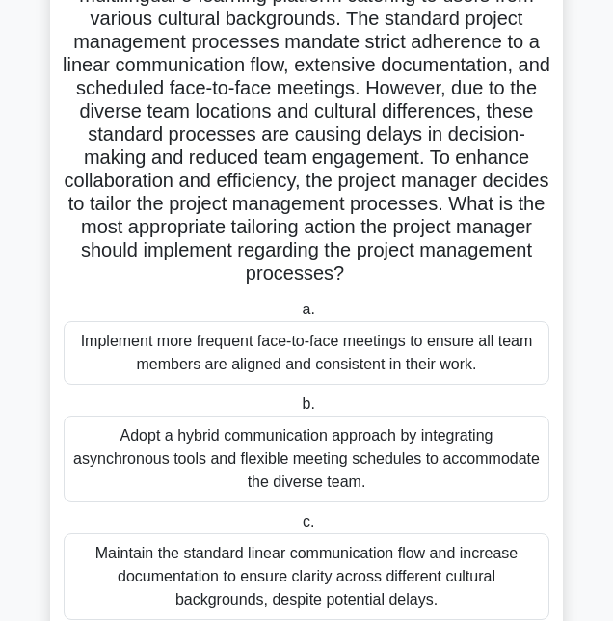
scroll to position [176, 0]
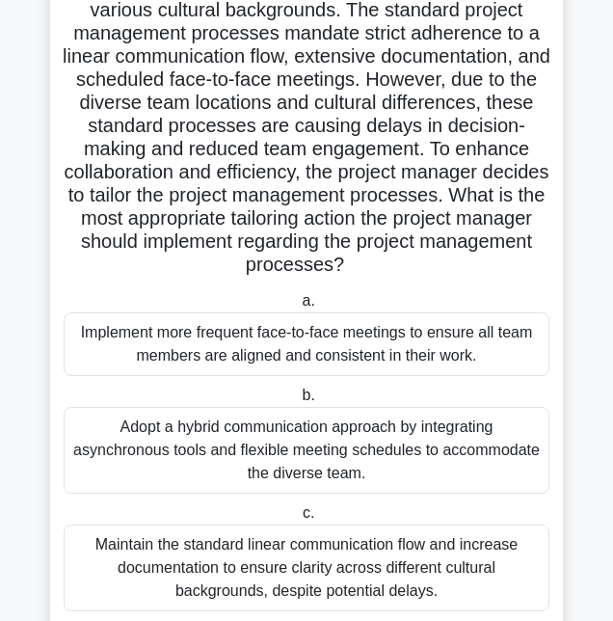
click at [604, 382] on main "181:15 Stop PMP Intermediate 24/180 A project manager is leading the developmen…" at bounding box center [306, 338] width 613 height 921
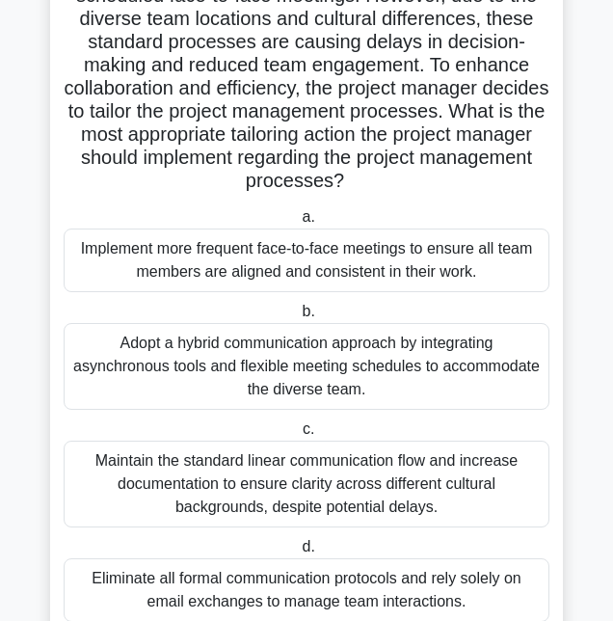
scroll to position [268, 0]
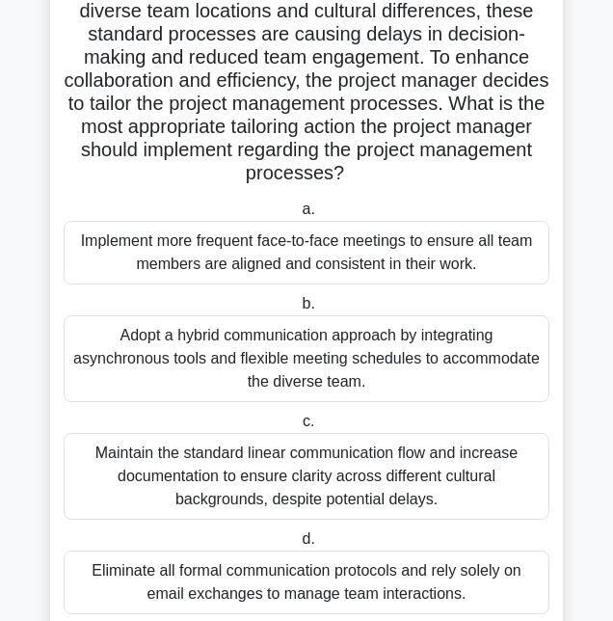
click at [479, 357] on div "Adopt a hybrid communication approach by integrating asynchronous tools and fle…" at bounding box center [307, 358] width 486 height 87
click at [298, 310] on input "b. Adopt a hybrid communication approach by integrating asynchronous tools and …" at bounding box center [298, 304] width 0 height 13
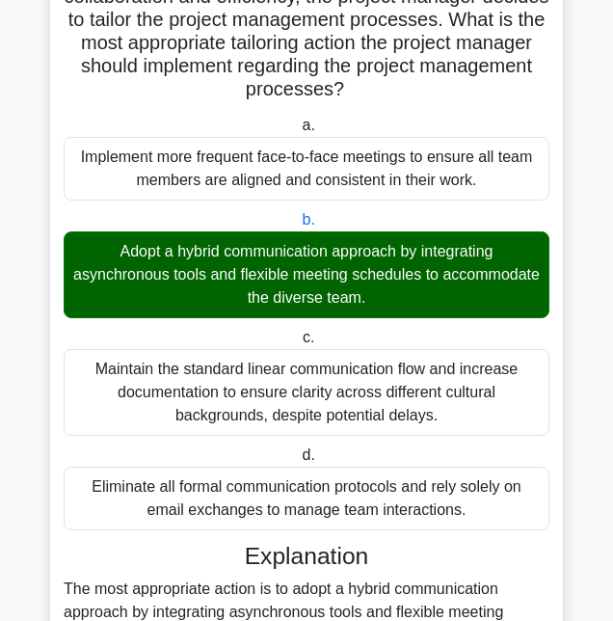
scroll to position [620, 0]
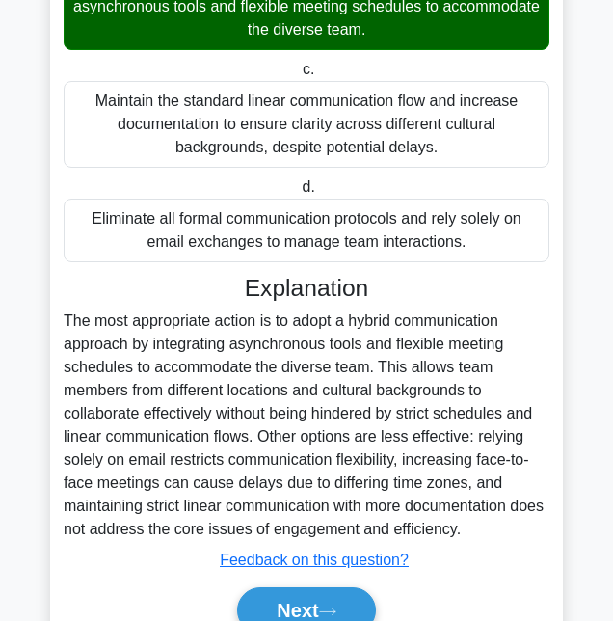
click at [359, 619] on button "Next" at bounding box center [306, 610] width 138 height 46
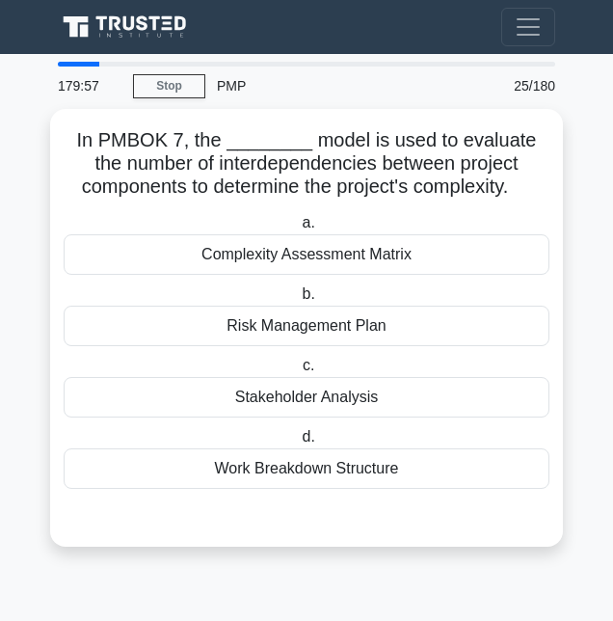
scroll to position [0, 0]
click at [459, 261] on div "Complexity Assessment Matrix" at bounding box center [307, 254] width 486 height 40
click at [298, 229] on input "a. Complexity Assessment Matrix" at bounding box center [298, 223] width 0 height 13
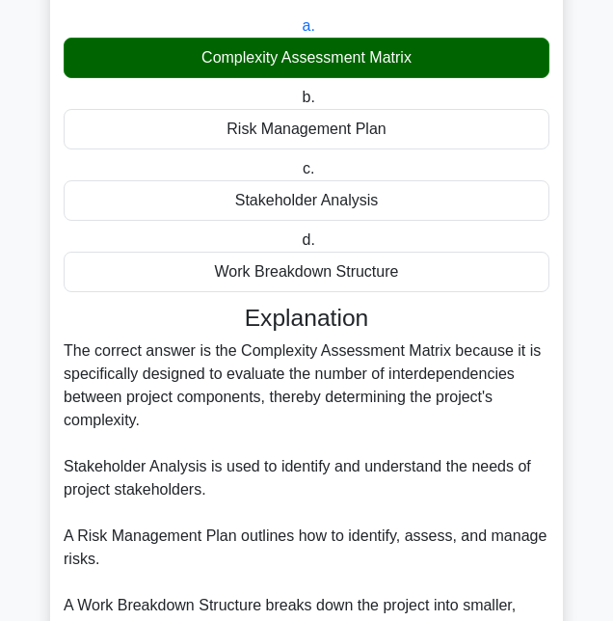
scroll to position [296, 0]
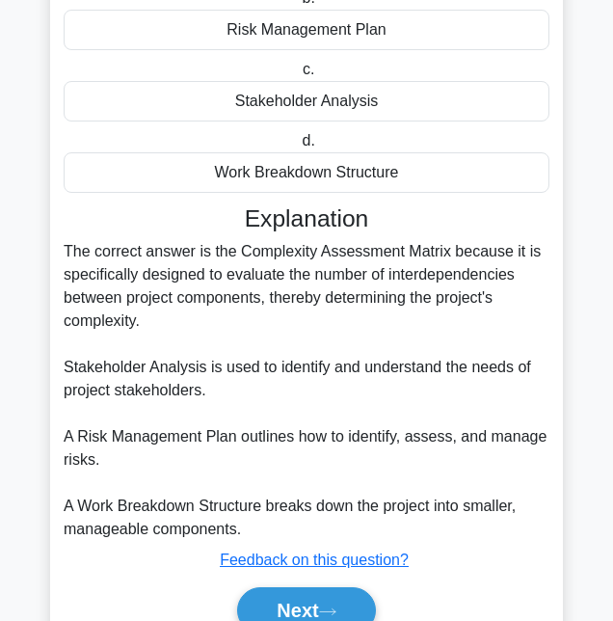
click at [355, 596] on button "Next" at bounding box center [306, 610] width 138 height 46
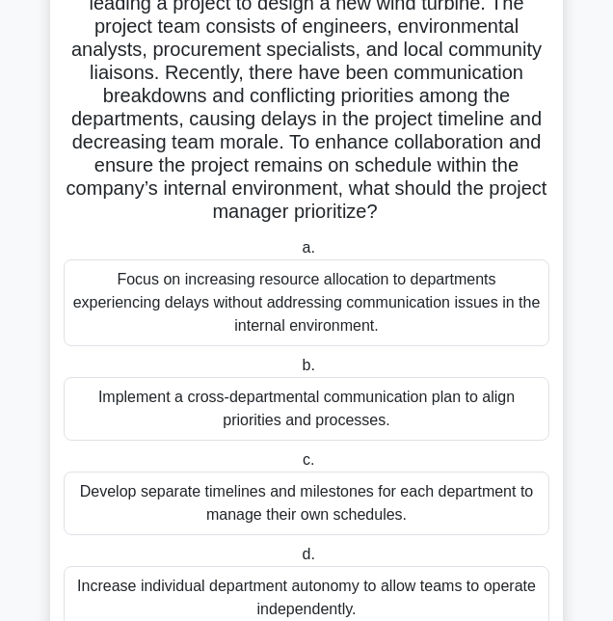
scroll to position [160, 0]
click at [380, 397] on div "Implement a cross-departmental communication plan to align priorities and proce…" at bounding box center [307, 409] width 486 height 64
click at [298, 372] on input "b. Implement a cross-departmental communication plan to align priorities and pr…" at bounding box center [298, 366] width 0 height 13
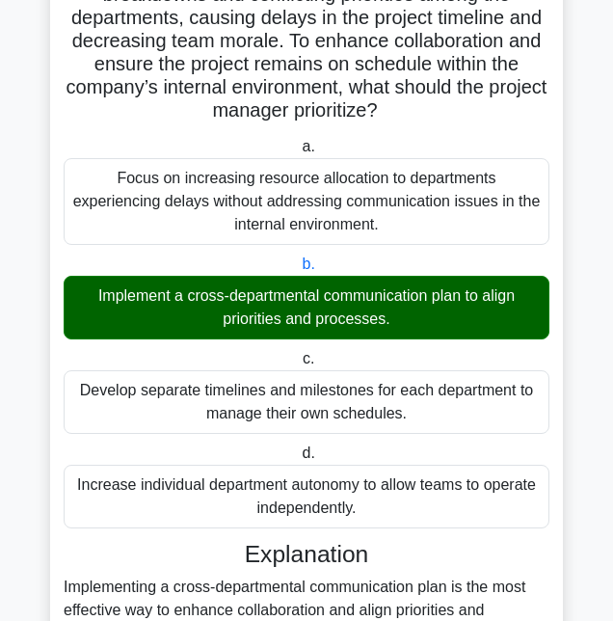
scroll to position [504, 0]
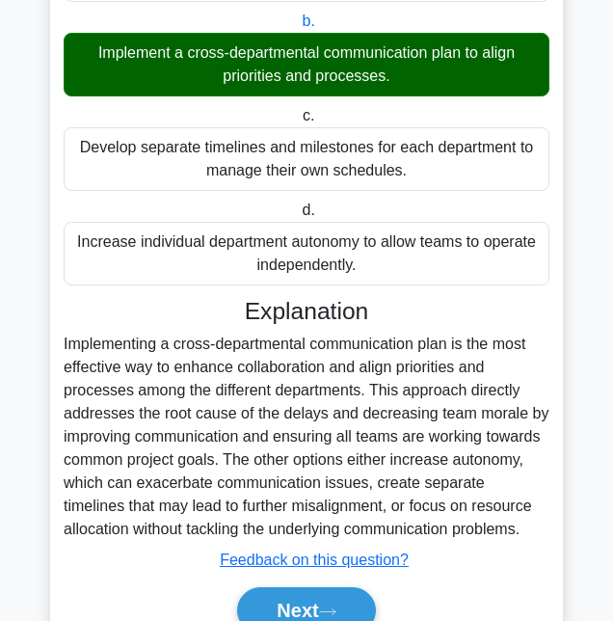
click at [328, 587] on button "Next" at bounding box center [306, 610] width 138 height 46
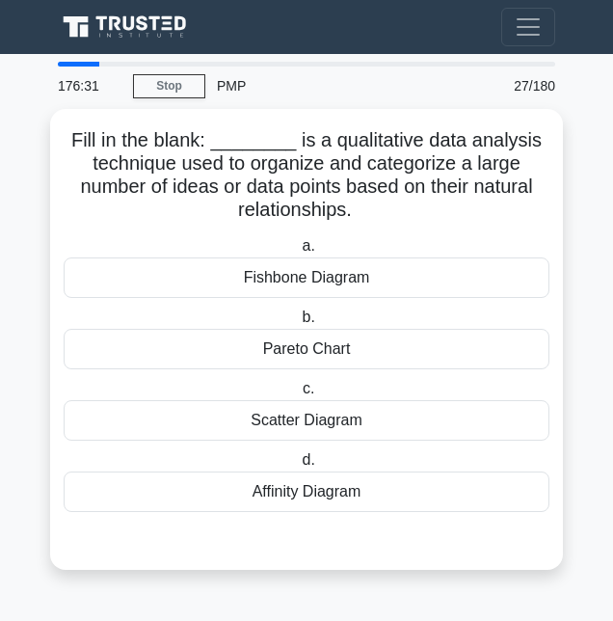
scroll to position [0, 0]
click at [409, 345] on div "Pareto Chart" at bounding box center [307, 349] width 486 height 40
click at [298, 324] on input "b. Pareto Chart" at bounding box center [298, 317] width 0 height 13
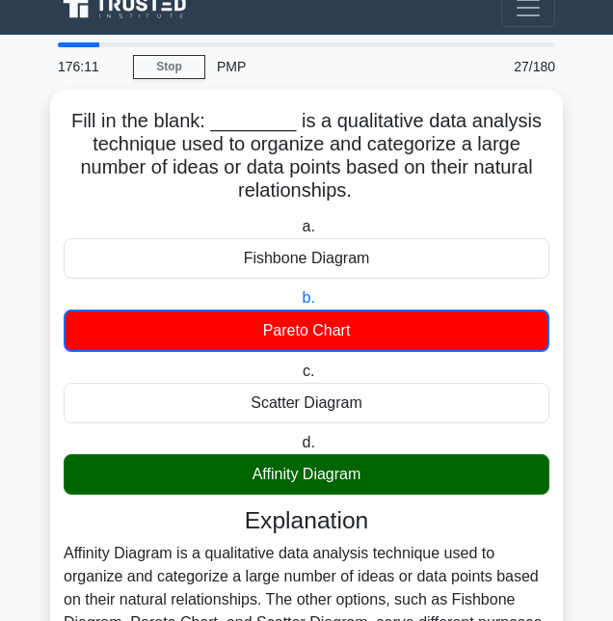
scroll to position [160, 0]
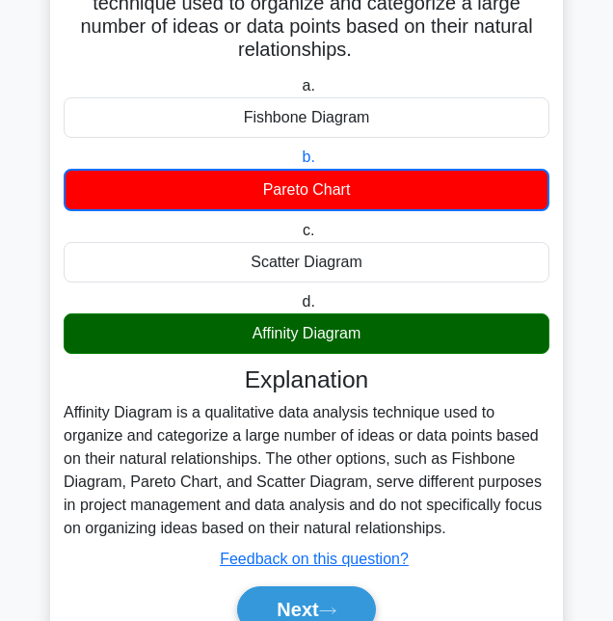
click at [336, 617] on button "Next" at bounding box center [306, 609] width 138 height 46
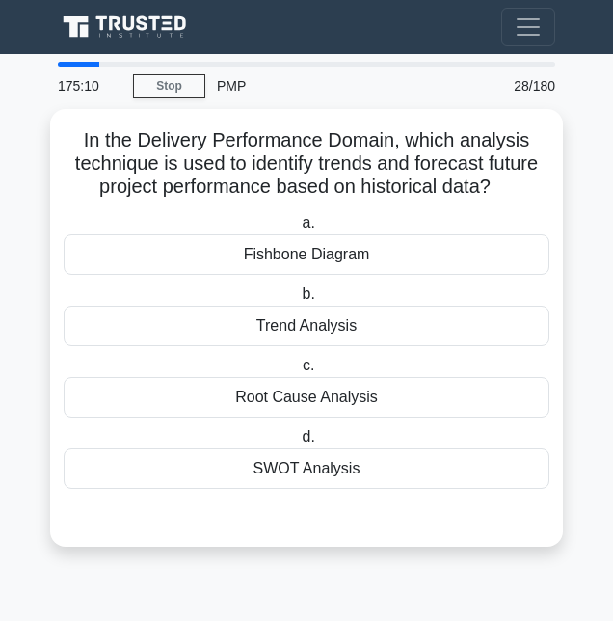
click at [446, 326] on div "Trend Analysis" at bounding box center [307, 326] width 486 height 40
click at [298, 301] on input "b. Trend Analysis" at bounding box center [298, 294] width 0 height 13
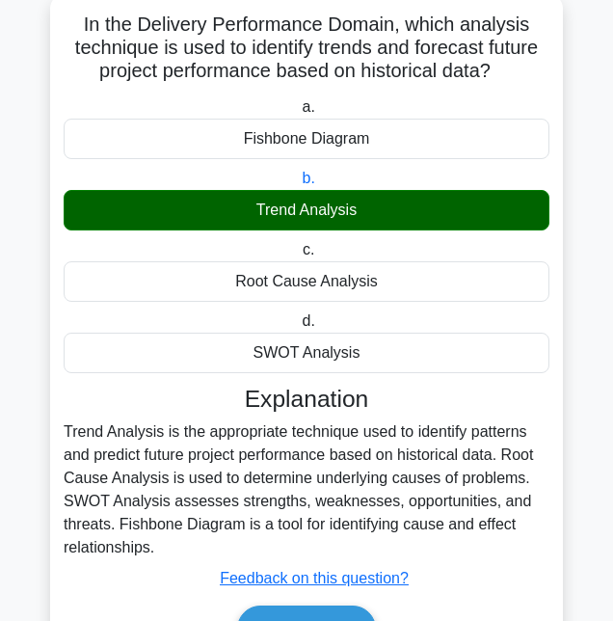
scroll to position [134, 0]
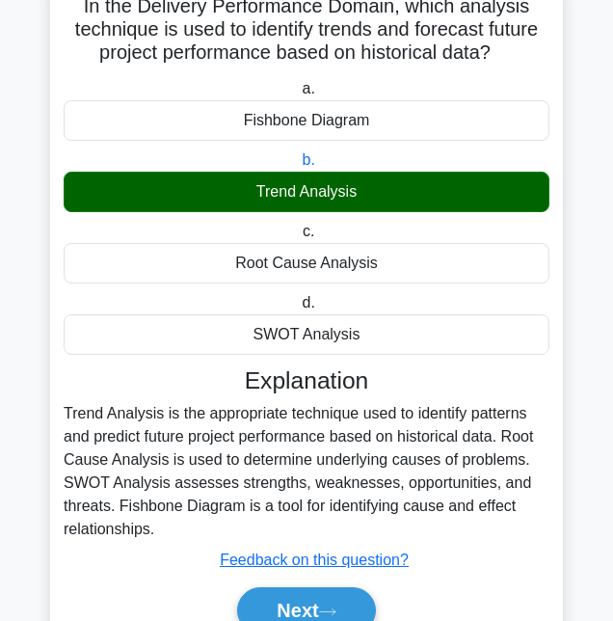
click at [320, 596] on button "Next" at bounding box center [306, 610] width 138 height 46
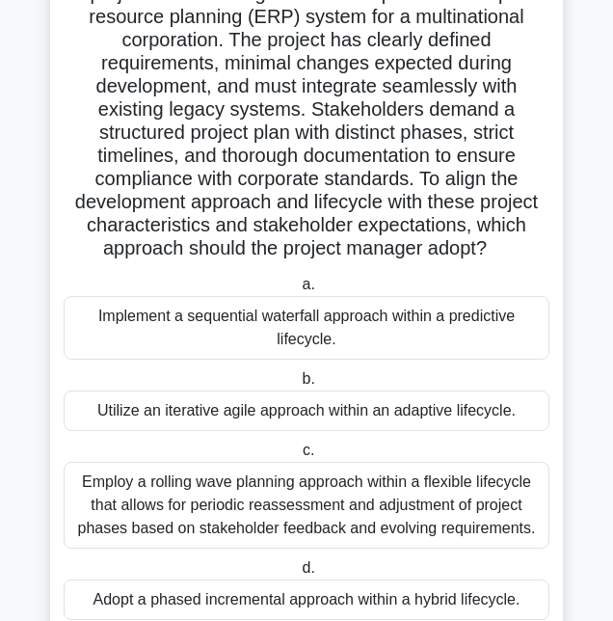
scroll to position [152, 0]
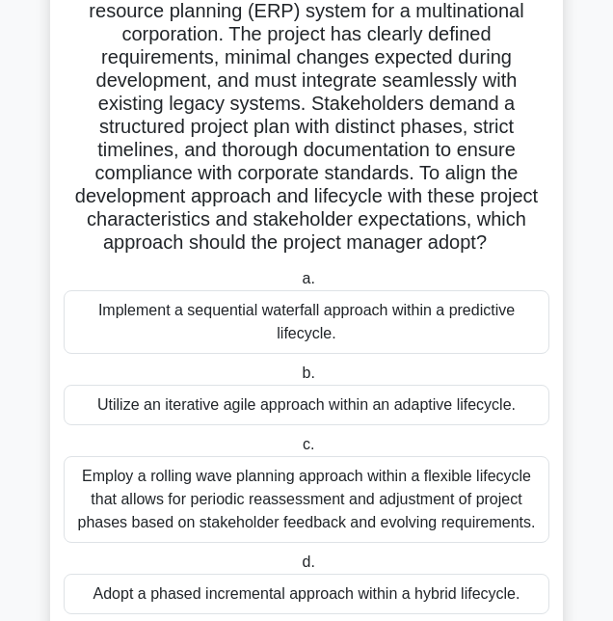
click at [407, 494] on div "Employ a rolling wave planning approach within a flexible lifecycle that allows…" at bounding box center [307, 499] width 486 height 87
click at [299, 451] on input "c. Employ a rolling wave planning approach within a flexible lifecycle that all…" at bounding box center [299, 445] width 0 height 13
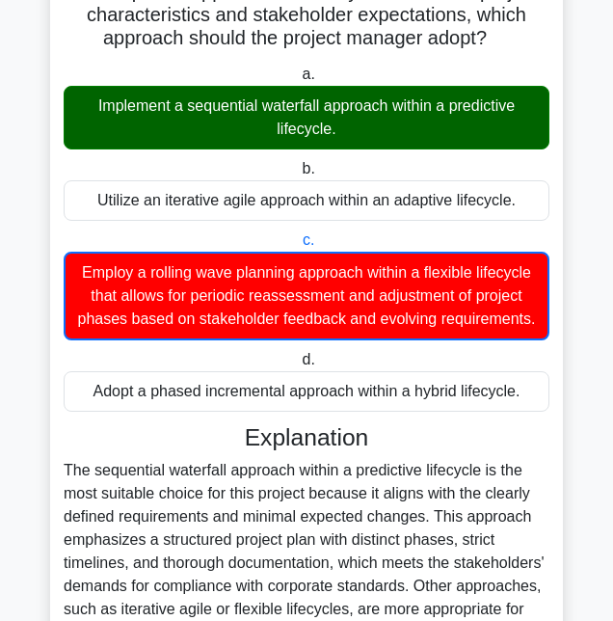
scroll to position [0, 0]
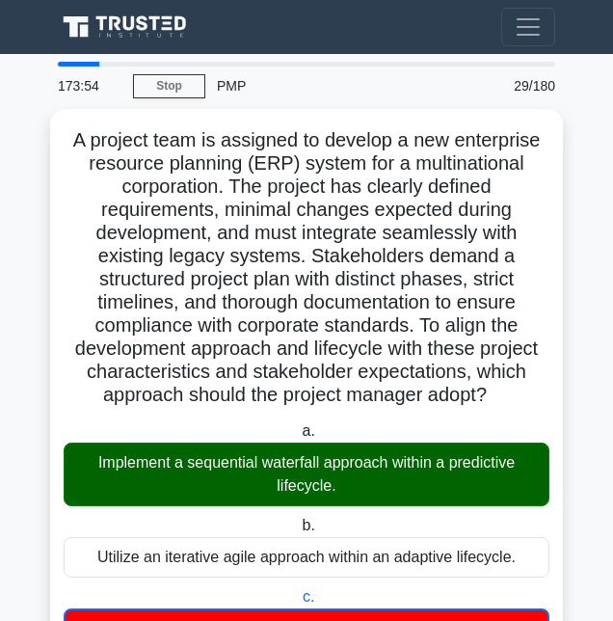
click at [176, 85] on link "Stop" at bounding box center [169, 86] width 72 height 24
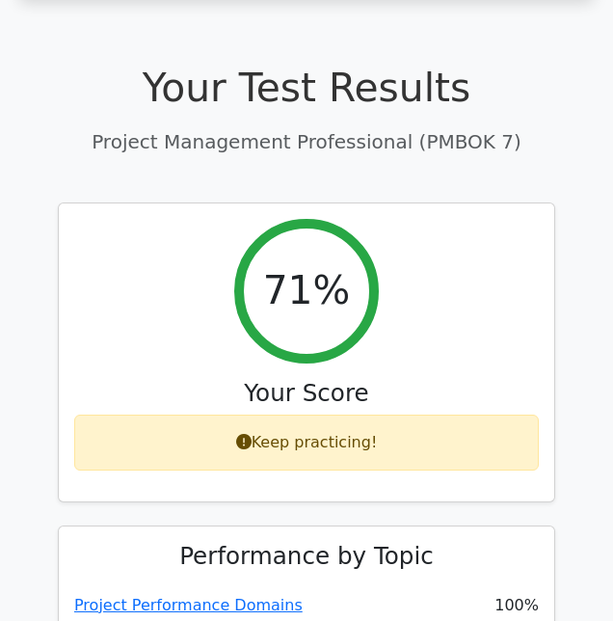
scroll to position [598, 0]
